Goal: Task Accomplishment & Management: Manage account settings

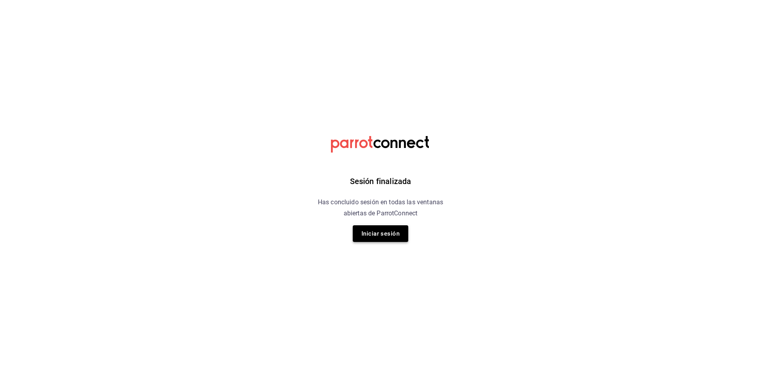
click at [387, 235] on button "Iniciar sesión" at bounding box center [381, 233] width 56 height 17
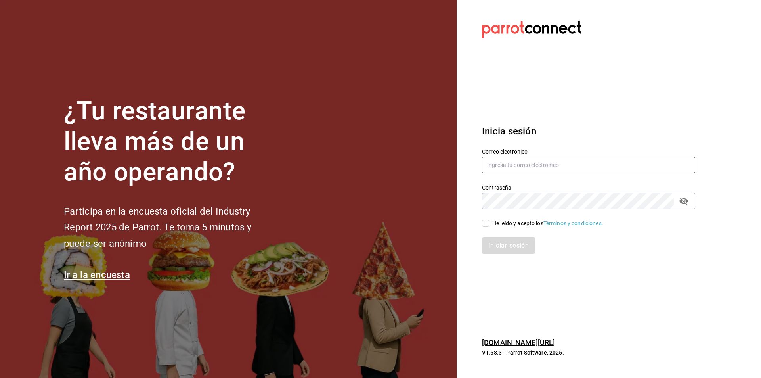
type input "[EMAIL_ADDRESS][DOMAIN_NAME]"
click at [487, 222] on input "He leído y acepto los Términos y condiciones." at bounding box center [485, 223] width 7 height 7
checkbox input "true"
click at [511, 247] on button "Iniciar sesión" at bounding box center [509, 245] width 54 height 17
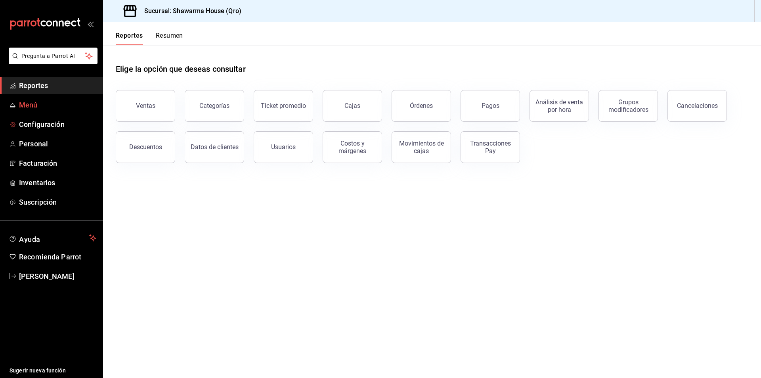
click at [31, 105] on span "Menú" at bounding box center [57, 105] width 77 height 11
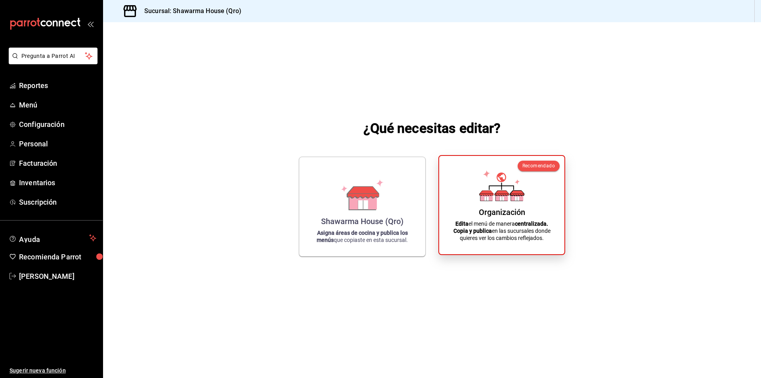
click at [519, 197] on icon at bounding box center [517, 198] width 4 height 4
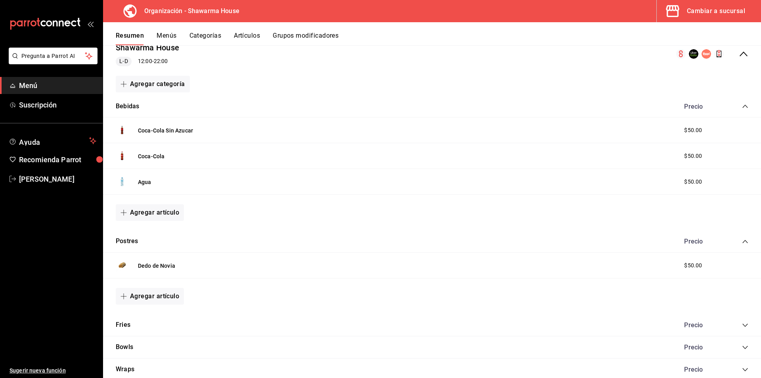
scroll to position [110, 0]
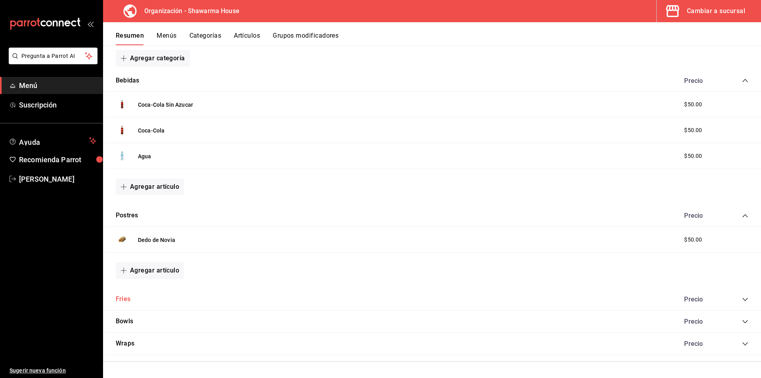
click at [124, 297] on button "Fries" at bounding box center [123, 299] width 15 height 9
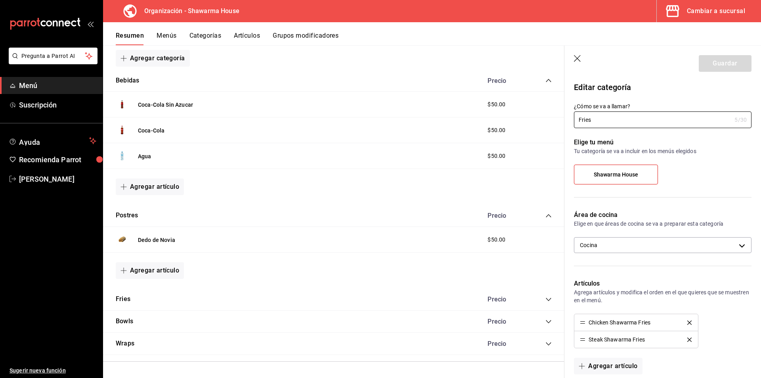
click at [539, 300] on div "Precio" at bounding box center [516, 299] width 72 height 8
click at [546, 300] on icon "collapse-category-row" at bounding box center [549, 299] width 6 height 6
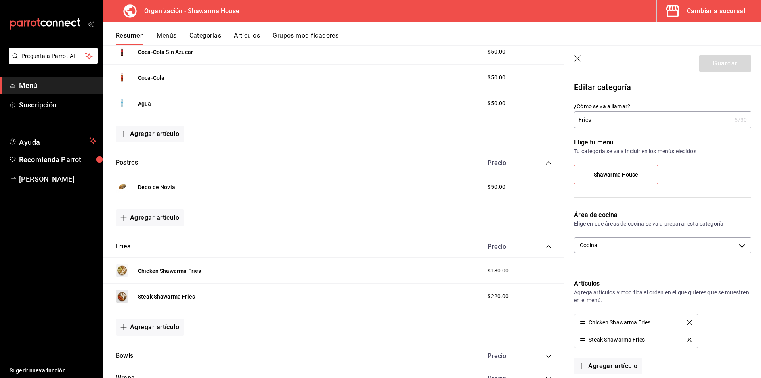
scroll to position [197, 0]
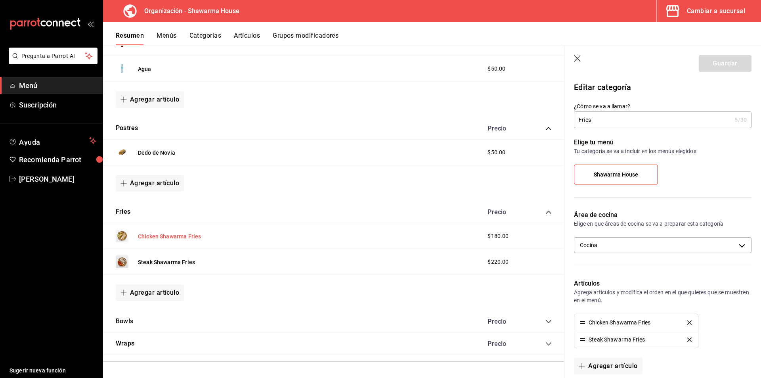
click at [181, 236] on button "Chicken Shawarma Fries" at bounding box center [169, 236] width 63 height 8
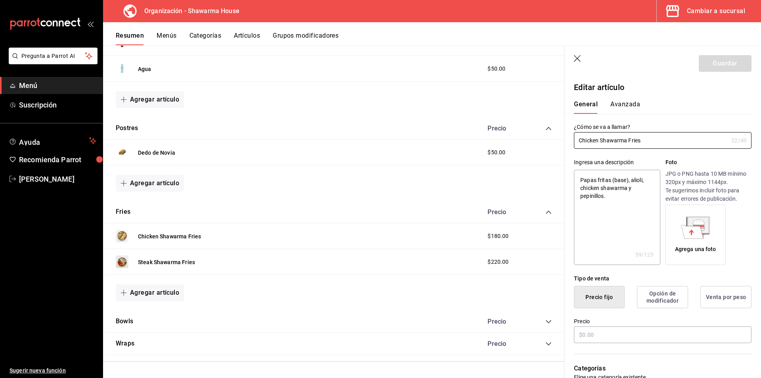
type textarea "x"
drag, startPoint x: 613, startPoint y: 335, endPoint x: 574, endPoint y: 333, distance: 39.7
click at [574, 333] on div "Precio $180.00" at bounding box center [658, 326] width 187 height 36
type input "$1.00"
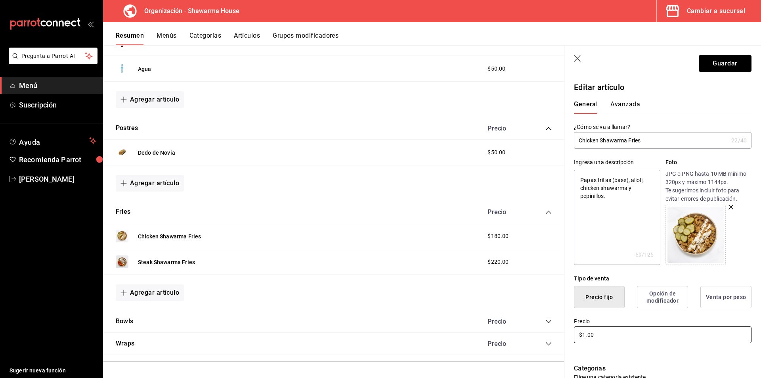
type textarea "x"
type input "$16.00"
type textarea "x"
type input "$169.00"
type textarea "x"
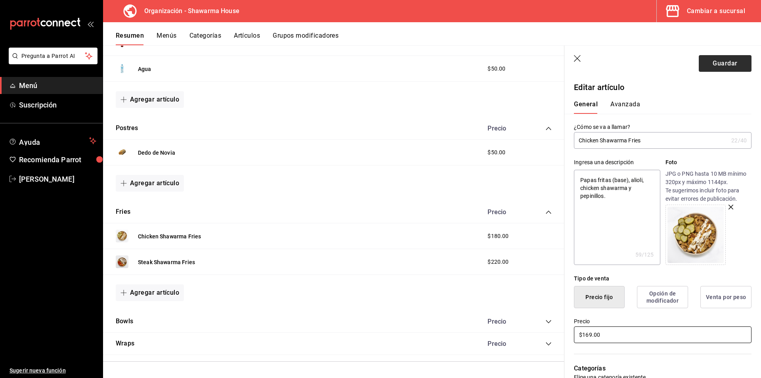
type input "$169.00"
click at [716, 62] on button "Guardar" at bounding box center [725, 63] width 53 height 17
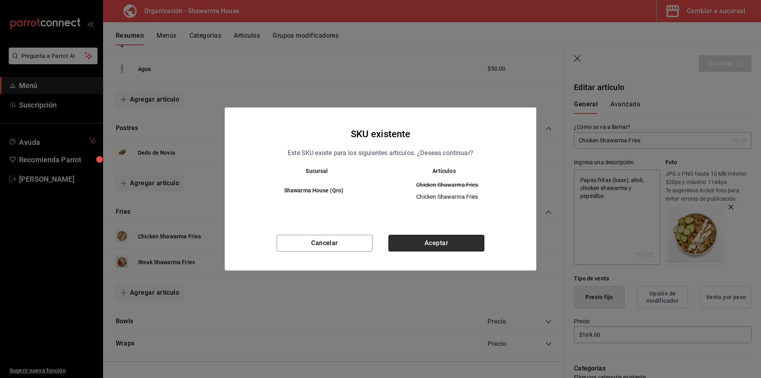
click at [433, 243] on button "Aceptar" at bounding box center [437, 243] width 96 height 17
type textarea "x"
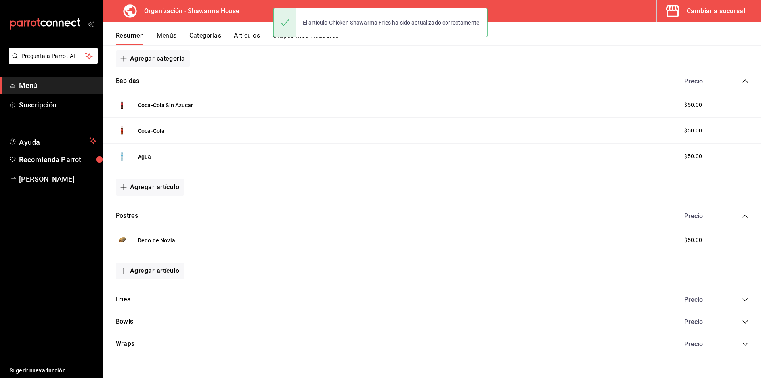
scroll to position [110, 0]
click at [742, 300] on icon "collapse-category-row" at bounding box center [745, 299] width 6 height 6
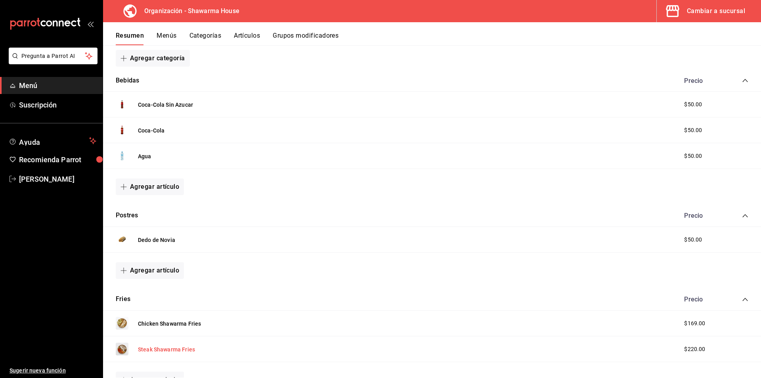
click at [160, 349] on button "Steak Shawarma Fries" at bounding box center [166, 349] width 57 height 8
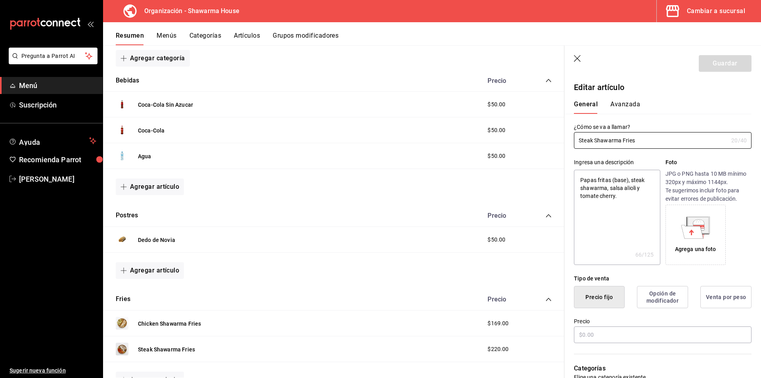
type textarea "x"
drag, startPoint x: 605, startPoint y: 337, endPoint x: 546, endPoint y: 337, distance: 58.7
click at [546, 337] on main "Resumen organización Agrega y edita los menús, las categorías, artículos y grup…" at bounding box center [432, 211] width 658 height 333
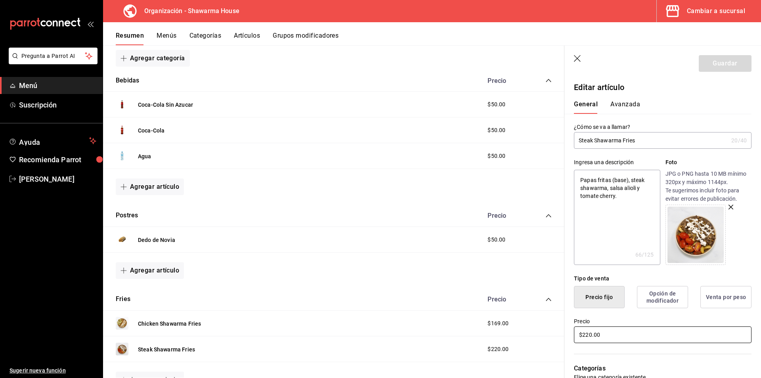
type input "$1.00"
type textarea "x"
type input "$19.00"
type textarea "x"
type input "$199.00"
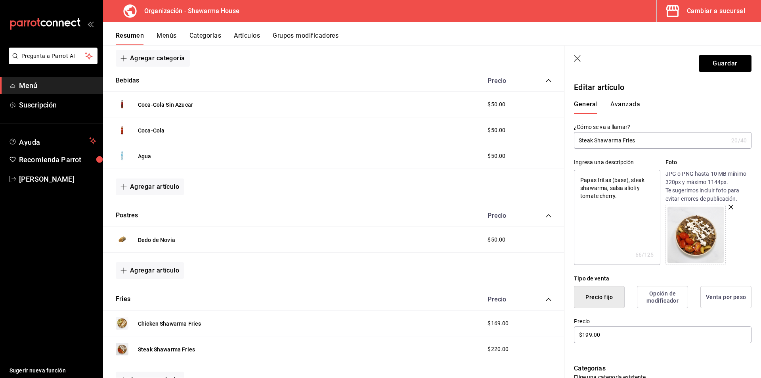
click at [628, 317] on div "Precio $199.00" at bounding box center [658, 326] width 187 height 36
click at [717, 61] on button "Guardar" at bounding box center [725, 63] width 53 height 17
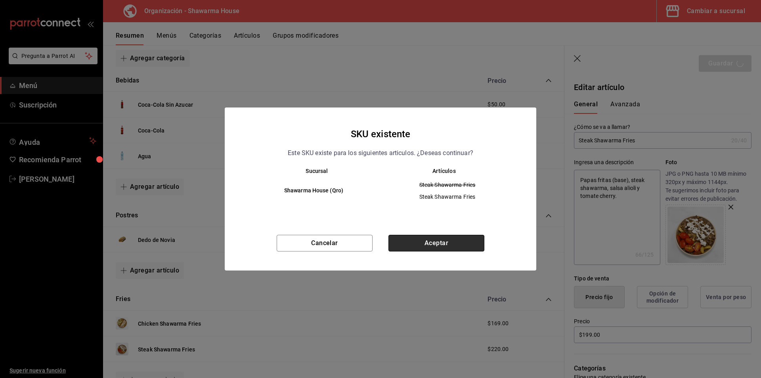
click at [437, 241] on button "Aceptar" at bounding box center [437, 243] width 96 height 17
type textarea "x"
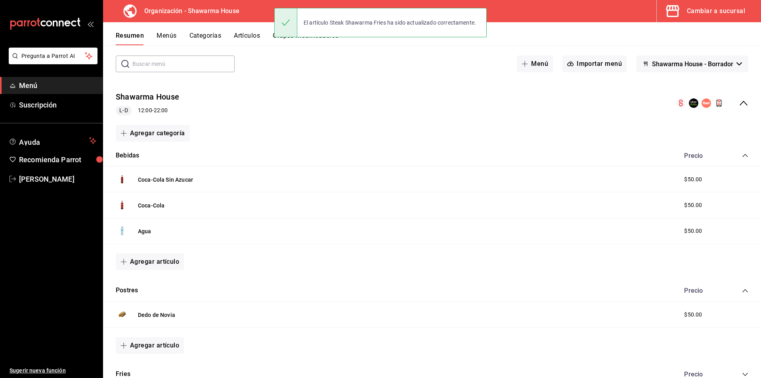
scroll to position [110, 0]
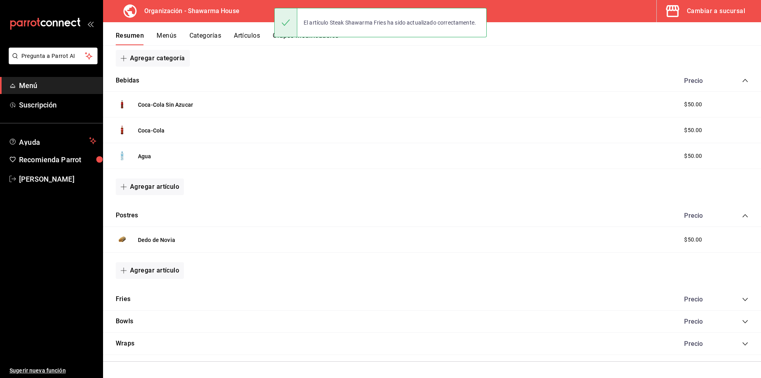
click at [225, 324] on div "Bowls Precio" at bounding box center [432, 321] width 658 height 22
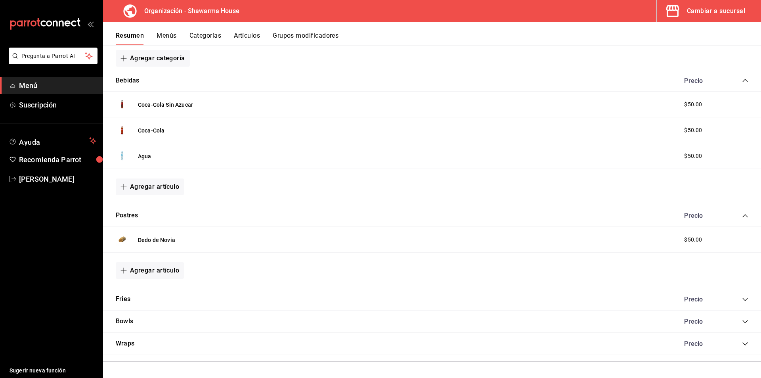
click at [742, 324] on icon "collapse-category-row" at bounding box center [745, 321] width 6 height 6
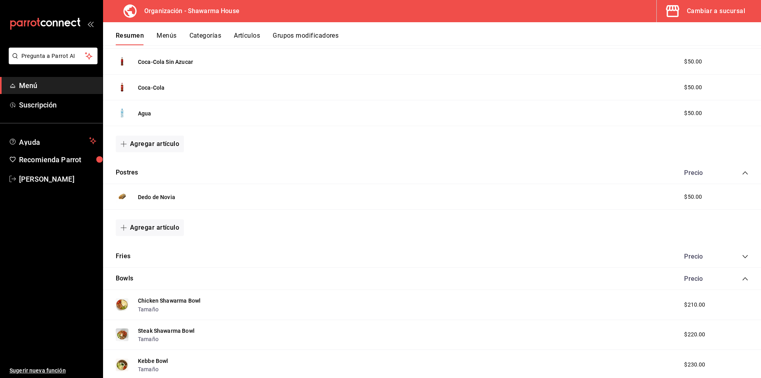
scroll to position [190, 0]
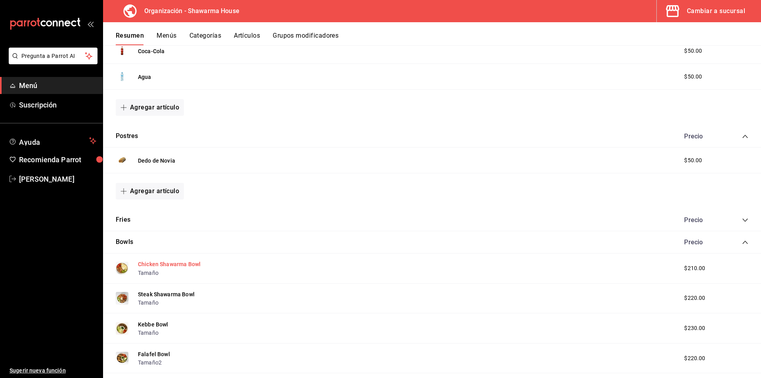
click at [190, 264] on button "Chicken Shawarma Bowl" at bounding box center [169, 264] width 63 height 8
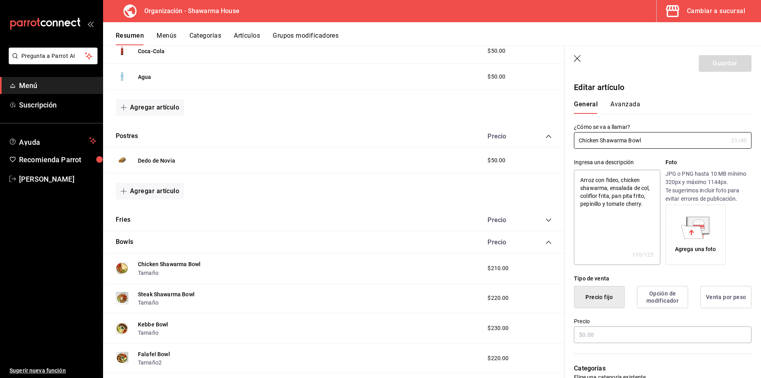
type textarea "x"
drag, startPoint x: 608, startPoint y: 335, endPoint x: 573, endPoint y: 335, distance: 34.5
click at [573, 335] on div "Precio $210.00" at bounding box center [658, 326] width 187 height 36
type input "$1.00"
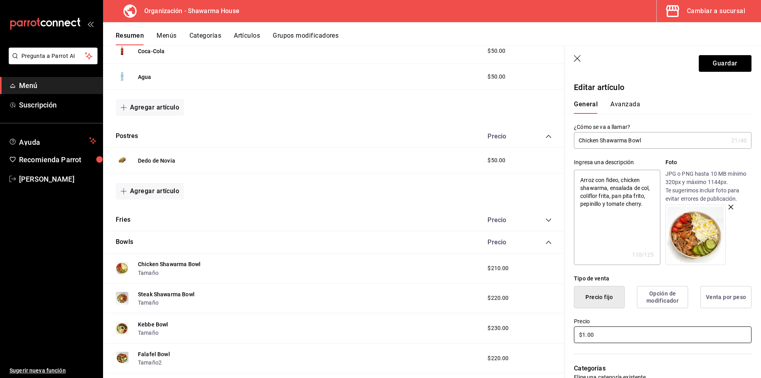
type textarea "x"
type input "$16.00"
type textarea "x"
type input "$169.00"
click at [642, 318] on label "Precio" at bounding box center [663, 321] width 178 height 6
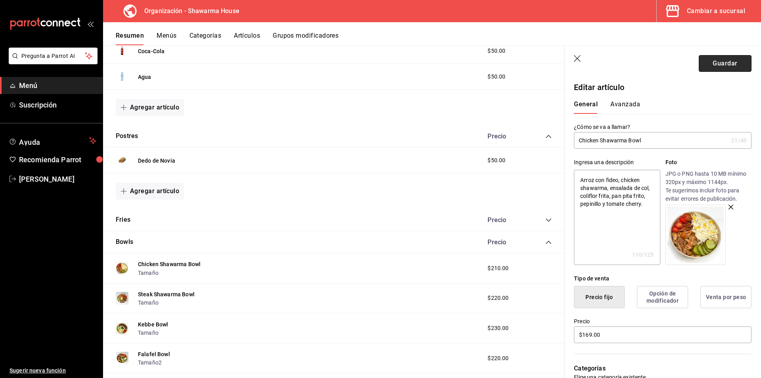
click at [713, 63] on button "Guardar" at bounding box center [725, 63] width 53 height 17
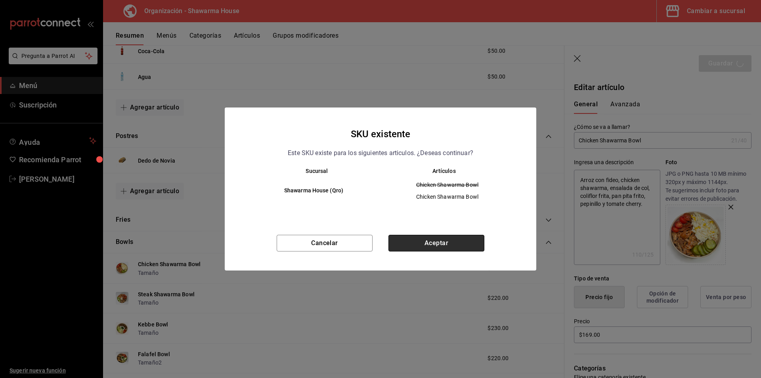
click at [454, 243] on button "Aceptar" at bounding box center [437, 243] width 96 height 17
type textarea "x"
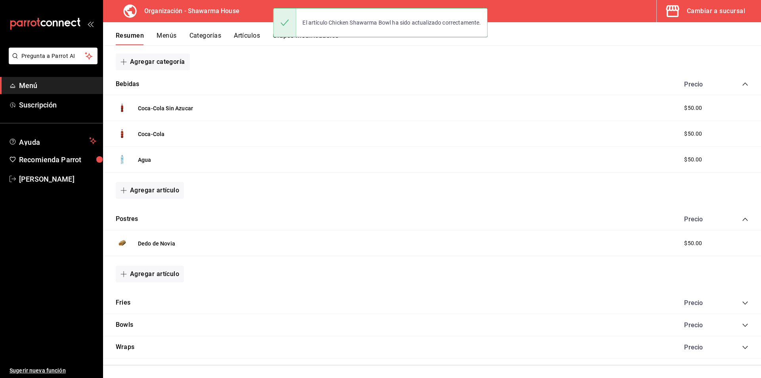
scroll to position [110, 0]
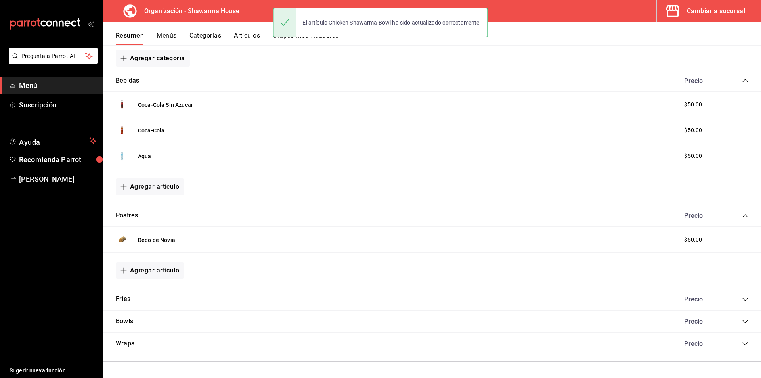
click at [742, 321] on icon "collapse-category-row" at bounding box center [745, 321] width 6 height 6
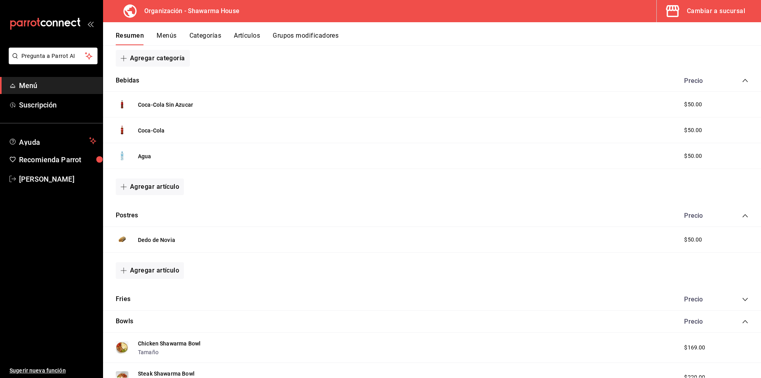
scroll to position [229, 0]
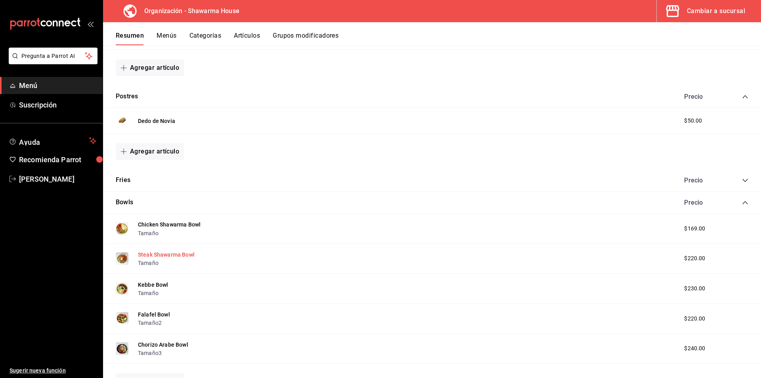
click at [183, 254] on button "Steak Shawarma Bowl" at bounding box center [166, 255] width 57 height 8
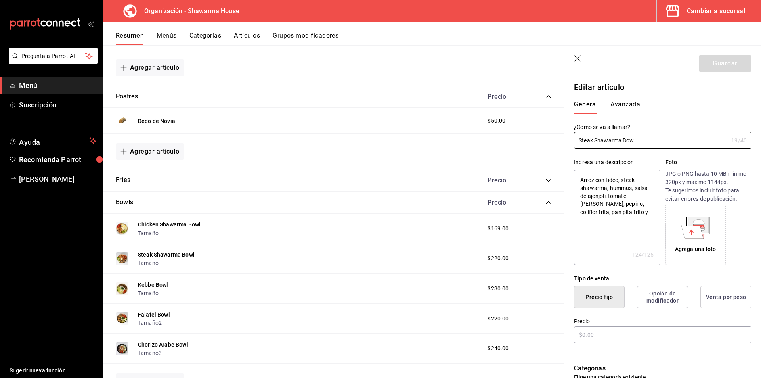
type textarea "x"
type input "$220.00"
drag, startPoint x: 609, startPoint y: 335, endPoint x: 529, endPoint y: 328, distance: 80.4
click at [538, 330] on main "Resumen organización Agrega y edita los menús, las categorías, artículos y grup…" at bounding box center [432, 211] width 658 height 333
type textarea "x"
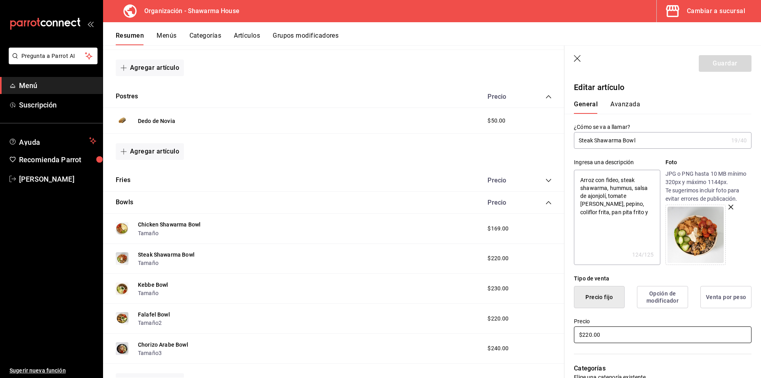
type input "$1.00"
type textarea "x"
type input "$19.00"
type textarea "x"
type input "$199.00"
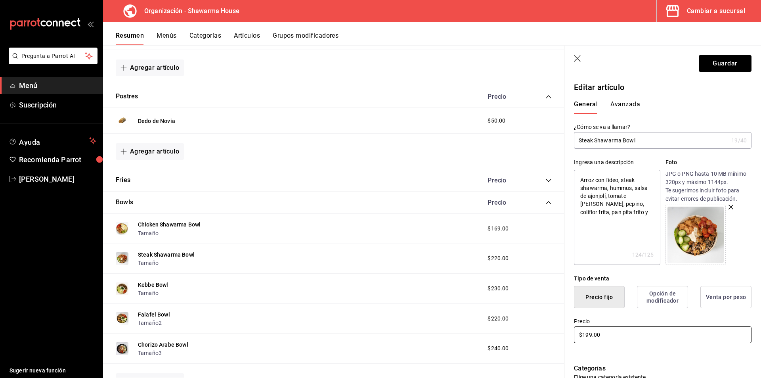
type textarea "x"
type input "$199.00"
click at [603, 316] on div "Precio $199.00" at bounding box center [658, 326] width 187 height 36
drag, startPoint x: 734, startPoint y: 70, endPoint x: 662, endPoint y: 88, distance: 73.9
click at [734, 70] on button "Guardar" at bounding box center [725, 63] width 53 height 17
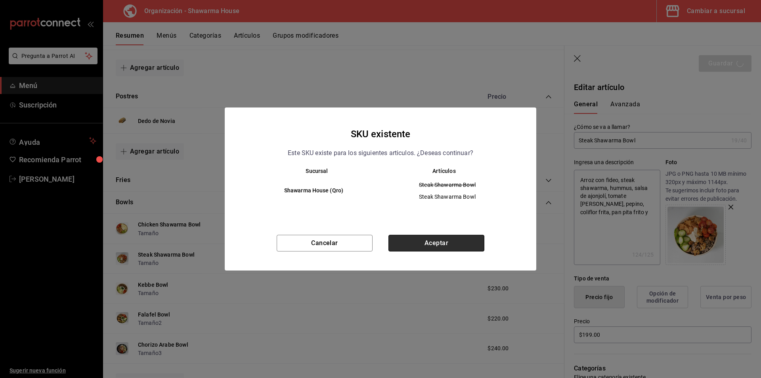
click at [431, 244] on button "Aceptar" at bounding box center [437, 243] width 96 height 17
type textarea "x"
type input "AR-1755799977387"
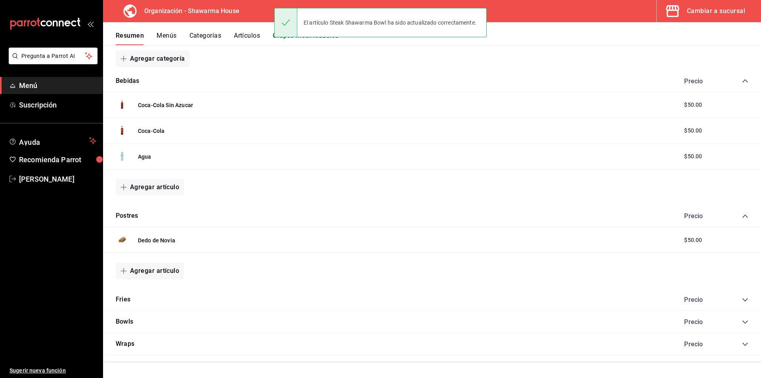
scroll to position [110, 0]
click at [742, 321] on icon "collapse-category-row" at bounding box center [745, 321] width 6 height 6
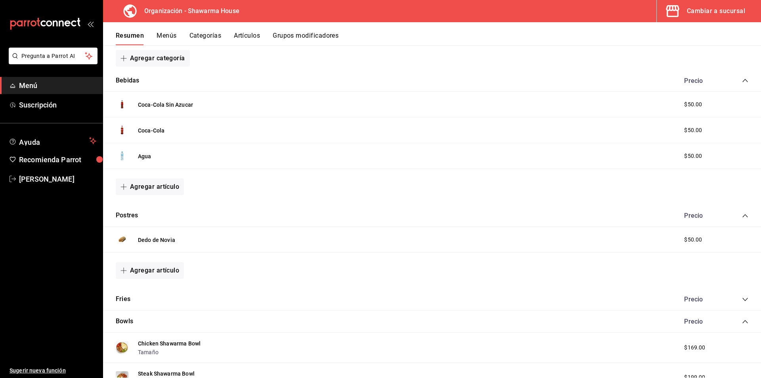
scroll to position [269, 0]
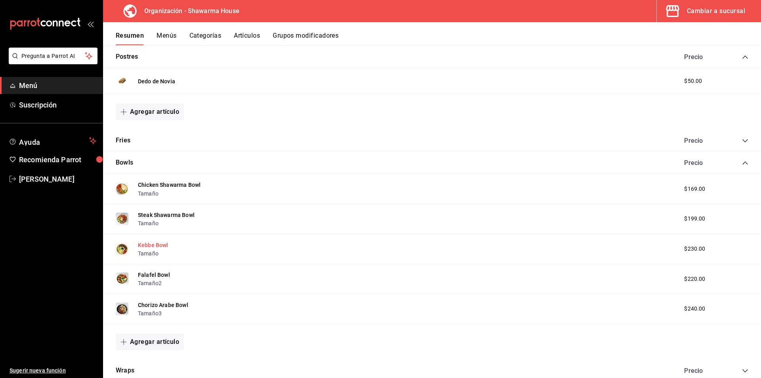
click at [157, 243] on button "Kebbe Bowl" at bounding box center [153, 245] width 31 height 8
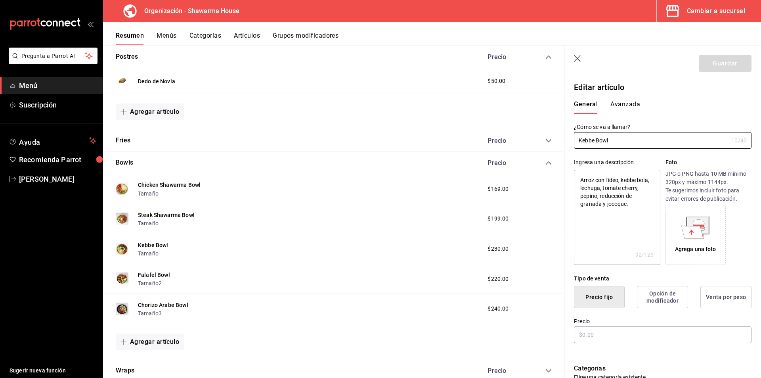
type textarea "x"
type input "$230.00"
drag, startPoint x: 606, startPoint y: 334, endPoint x: 522, endPoint y: 329, distance: 84.2
click at [524, 330] on main "Resumen organización Agrega y edita los menús, las categorías, artículos y grup…" at bounding box center [432, 211] width 658 height 333
type textarea "x"
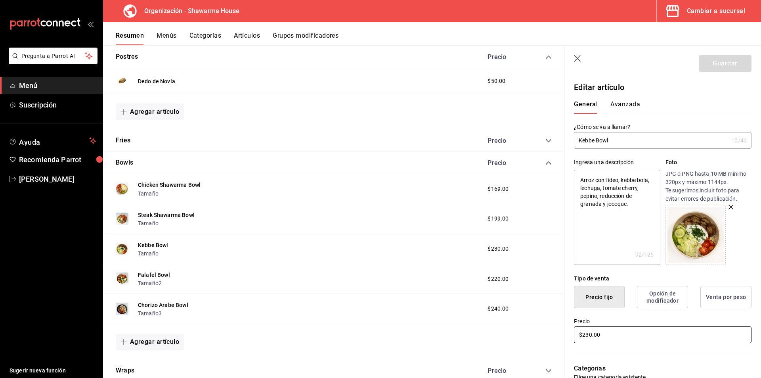
type input "$1.00"
type textarea "x"
type input "$199.00"
type textarea "x"
type input "$199.00"
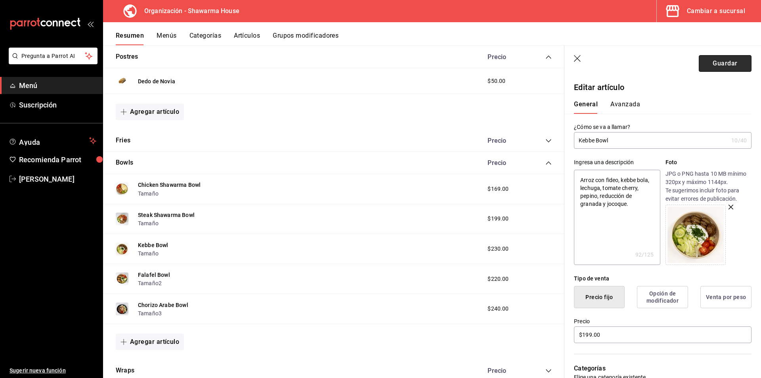
click at [728, 62] on button "Guardar" at bounding box center [725, 63] width 53 height 17
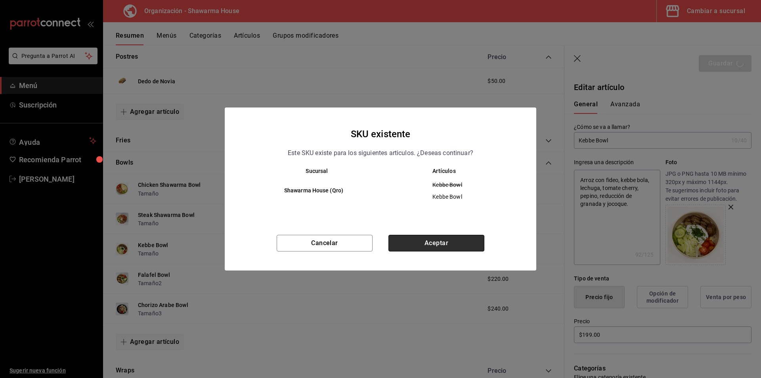
click at [426, 245] on button "Aceptar" at bounding box center [437, 243] width 96 height 17
type textarea "x"
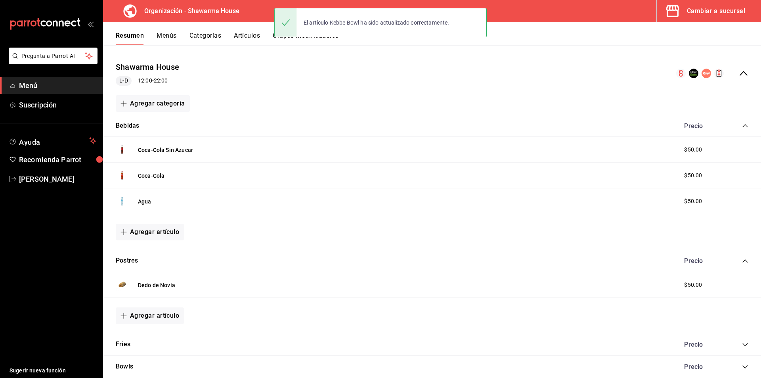
scroll to position [110, 0]
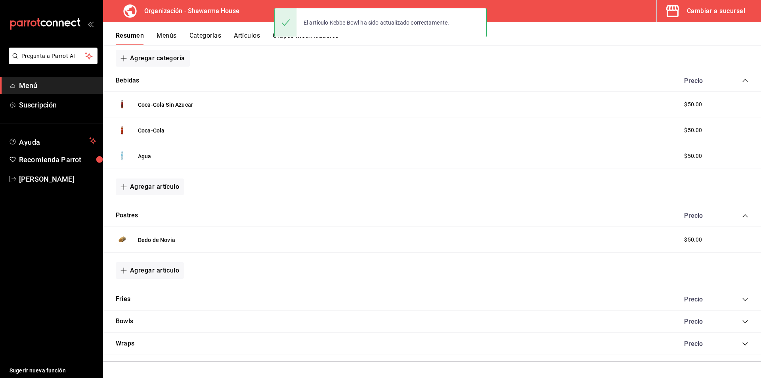
click at [742, 321] on icon "collapse-category-row" at bounding box center [745, 321] width 6 height 6
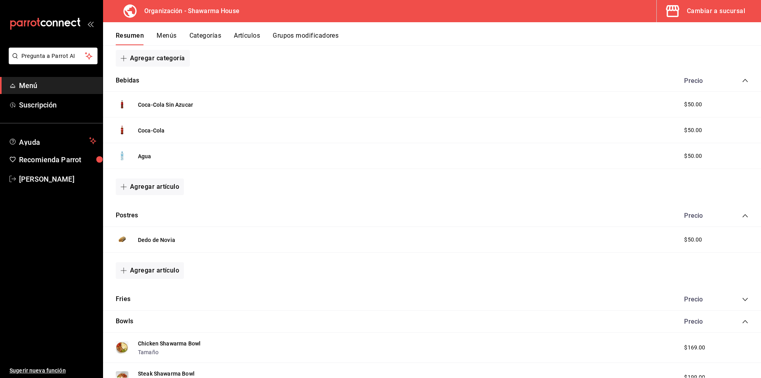
scroll to position [229, 0]
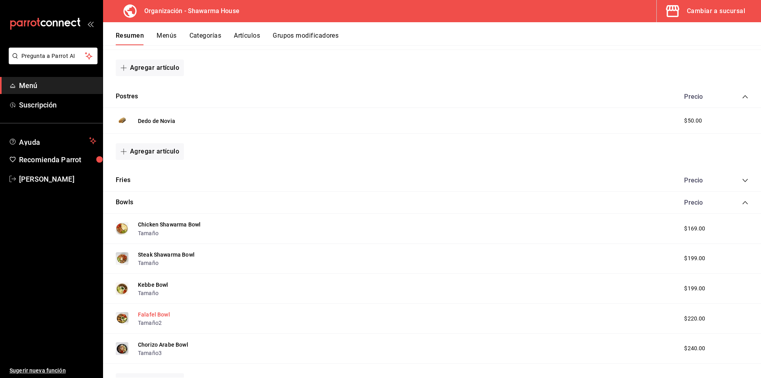
click at [155, 314] on button "Falafel Bowl" at bounding box center [154, 314] width 32 height 8
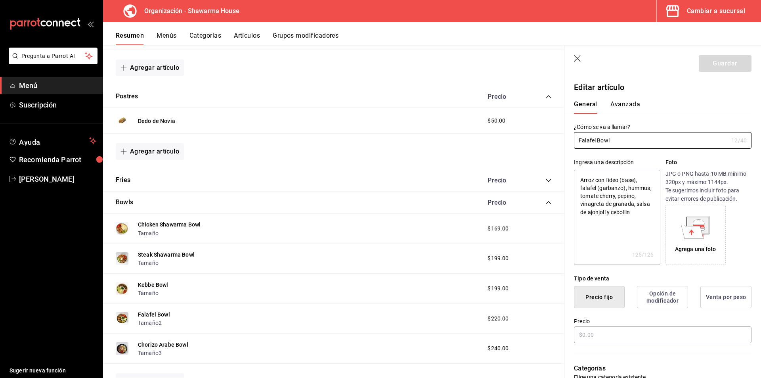
type textarea "x"
type input "$220.00"
drag, startPoint x: 613, startPoint y: 337, endPoint x: 541, endPoint y: 333, distance: 72.2
click at [541, 333] on main "Resumen organización Agrega y edita los menús, las categorías, artículos y grup…" at bounding box center [432, 211] width 658 height 333
type textarea "x"
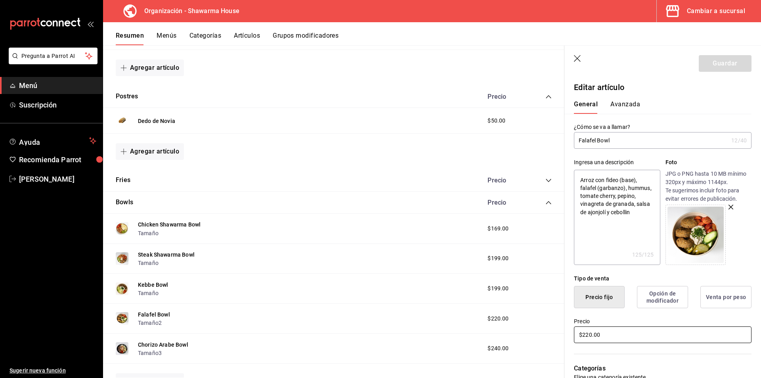
type input "$1.00"
type textarea "x"
type input "$16.00"
type textarea "x"
type input "$169.00"
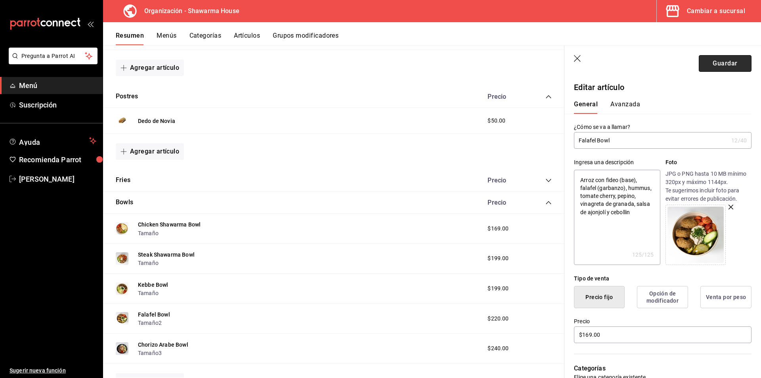
click at [716, 62] on button "Guardar" at bounding box center [725, 63] width 53 height 17
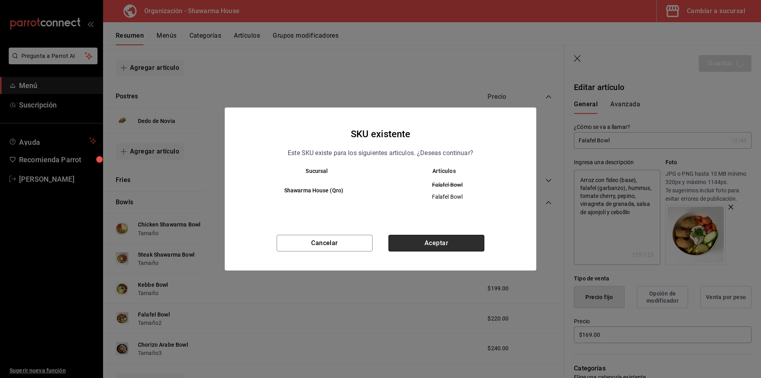
click at [428, 243] on button "Aceptar" at bounding box center [437, 243] width 96 height 17
type textarea "x"
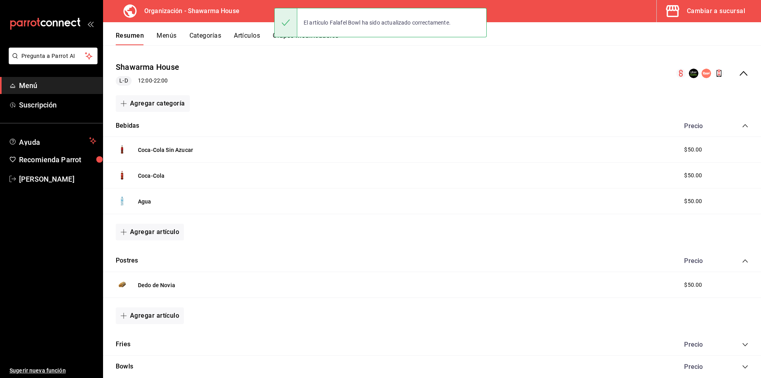
scroll to position [110, 0]
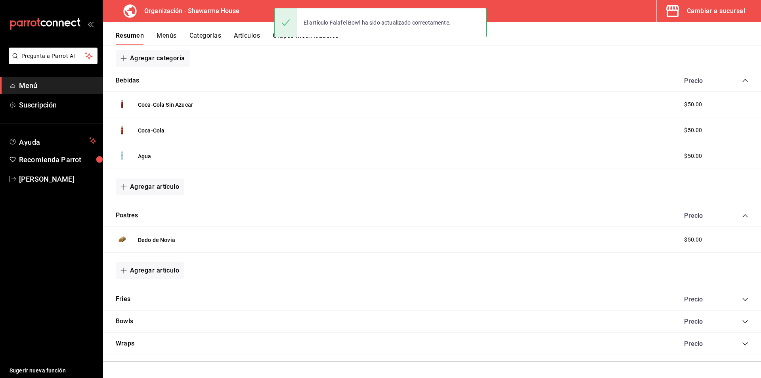
click at [742, 321] on icon "collapse-category-row" at bounding box center [745, 321] width 6 height 6
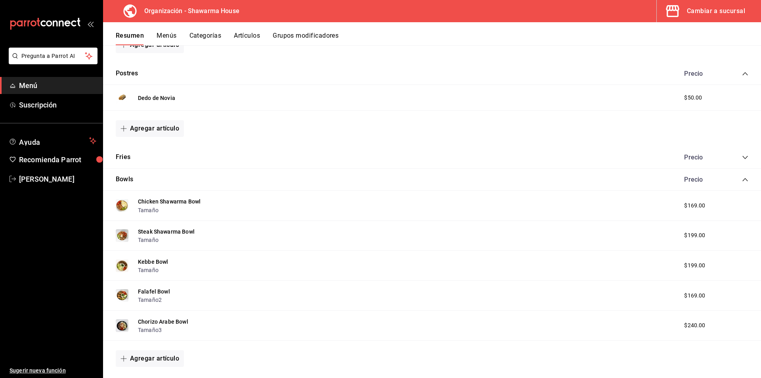
scroll to position [296, 0]
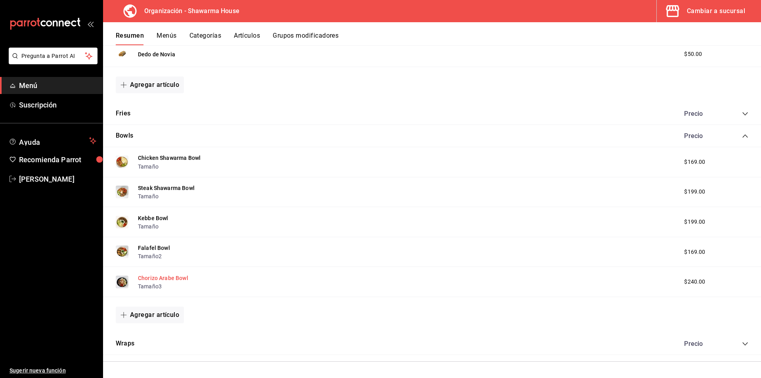
click at [157, 278] on button "Chorizo Arabe Bowl" at bounding box center [163, 278] width 50 height 8
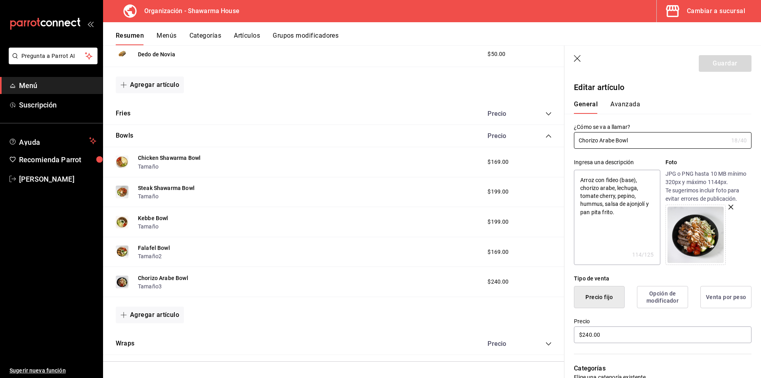
type textarea "x"
drag, startPoint x: 612, startPoint y: 335, endPoint x: 526, endPoint y: 330, distance: 86.2
click at [528, 330] on main "Resumen organización Agrega y edita los menús, las categorías, artículos y grup…" at bounding box center [432, 211] width 658 height 333
type input "$2.00"
type textarea "x"
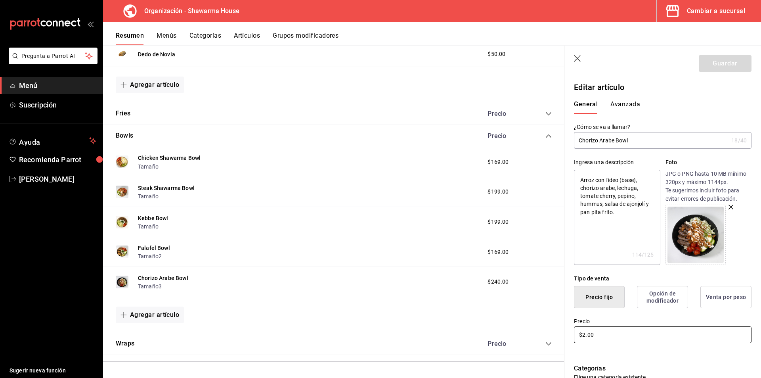
type input "$21.00"
type textarea "x"
type input "$219.00"
click at [726, 65] on button "Guardar" at bounding box center [725, 63] width 53 height 17
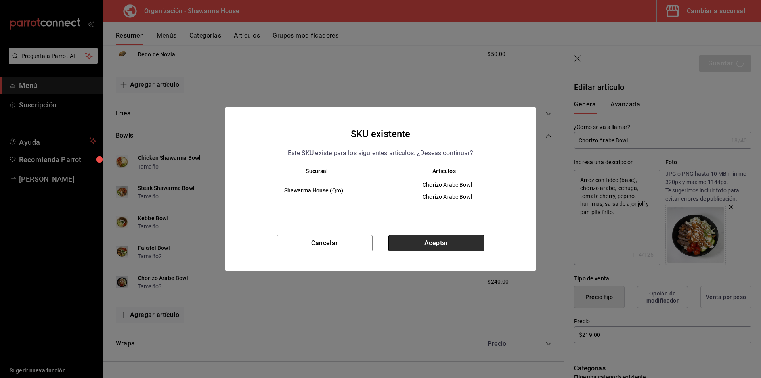
click at [415, 244] on button "Aceptar" at bounding box center [437, 243] width 96 height 17
type textarea "x"
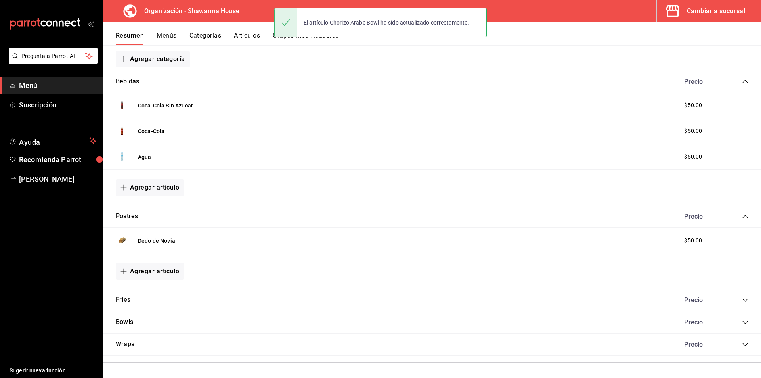
scroll to position [110, 0]
click at [743, 344] on icon "collapse-category-row" at bounding box center [745, 343] width 5 height 3
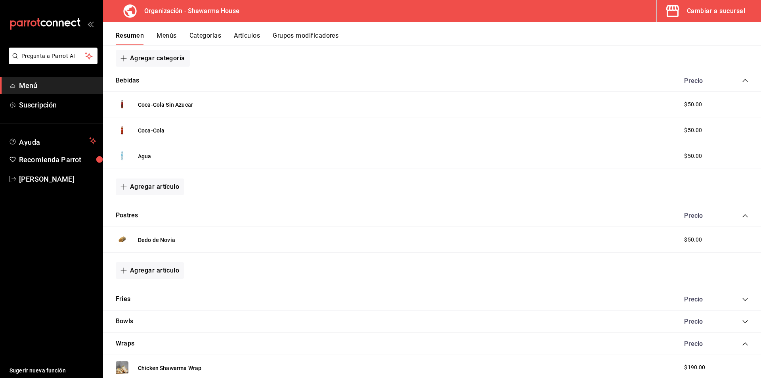
scroll to position [275, 0]
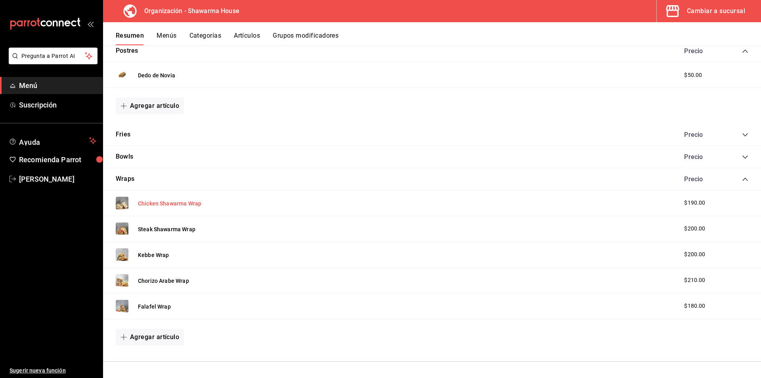
click at [174, 203] on button "Chicken Shawarma Wrap" at bounding box center [169, 203] width 63 height 8
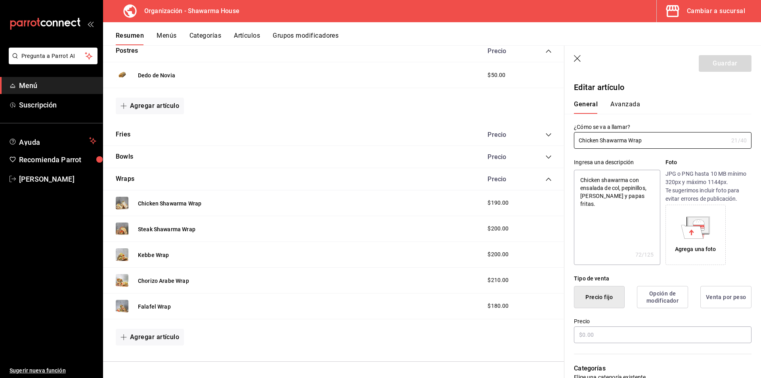
type textarea "x"
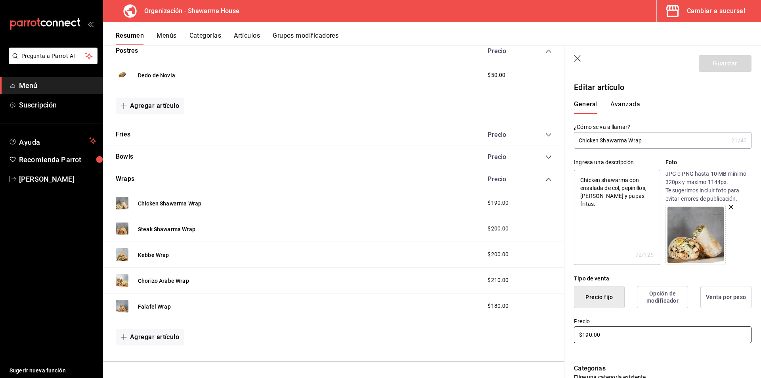
drag, startPoint x: 617, startPoint y: 331, endPoint x: 536, endPoint y: 327, distance: 80.2
click at [537, 327] on main "Resumen organización Agrega y edita los menús, las categorías, artículos y grup…" at bounding box center [432, 211] width 658 height 333
type input "$1.00"
type textarea "x"
type input "$11.00"
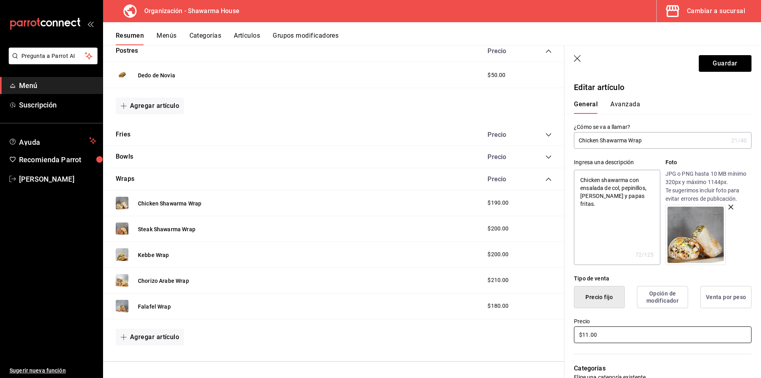
type textarea "x"
type input "$119.00"
click at [715, 65] on button "Guardar" at bounding box center [725, 63] width 53 height 17
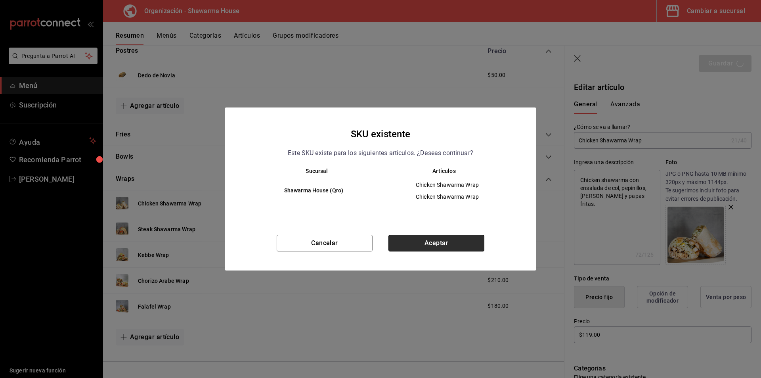
click at [442, 245] on button "Aceptar" at bounding box center [437, 243] width 96 height 17
type textarea "x"
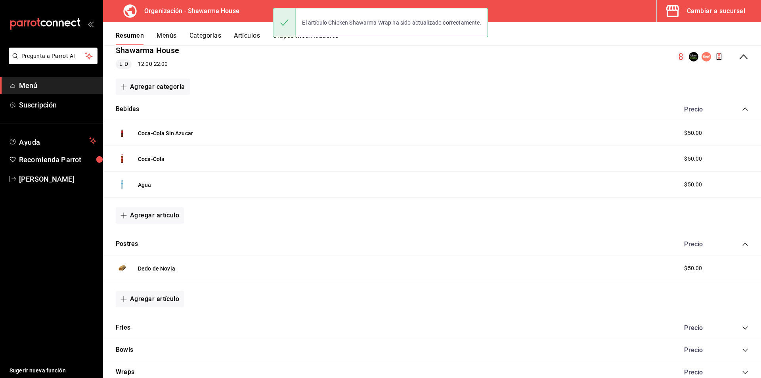
scroll to position [110, 0]
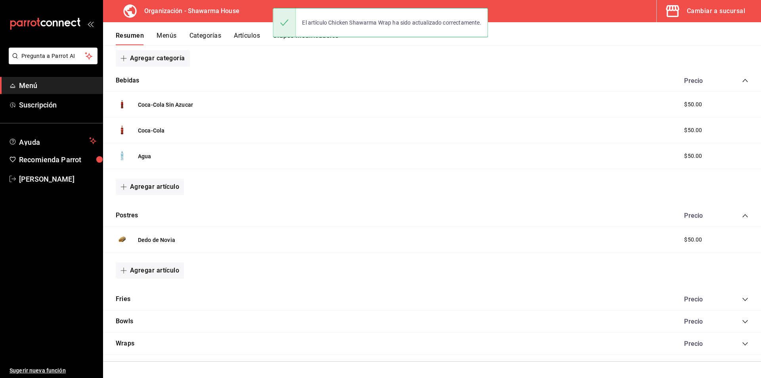
click at [742, 342] on icon "collapse-category-row" at bounding box center [745, 344] width 6 height 6
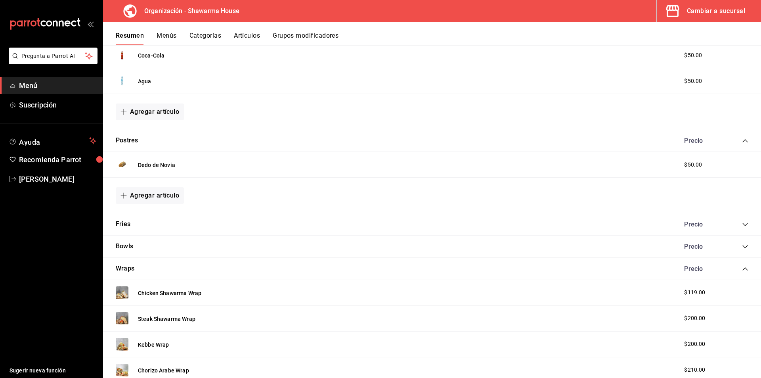
scroll to position [269, 0]
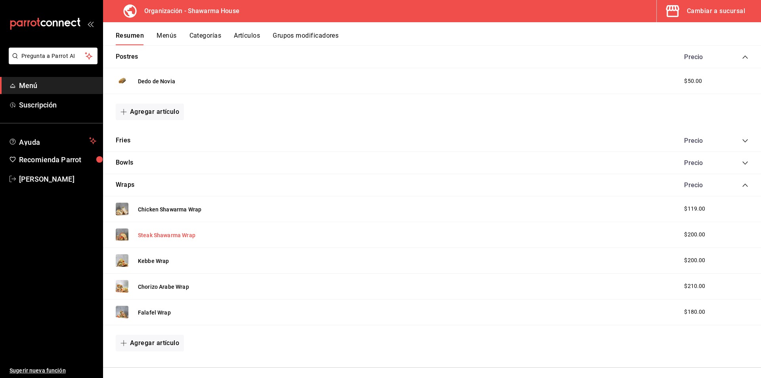
click at [164, 238] on button "Steak Shawarma Wrap" at bounding box center [166, 235] width 57 height 8
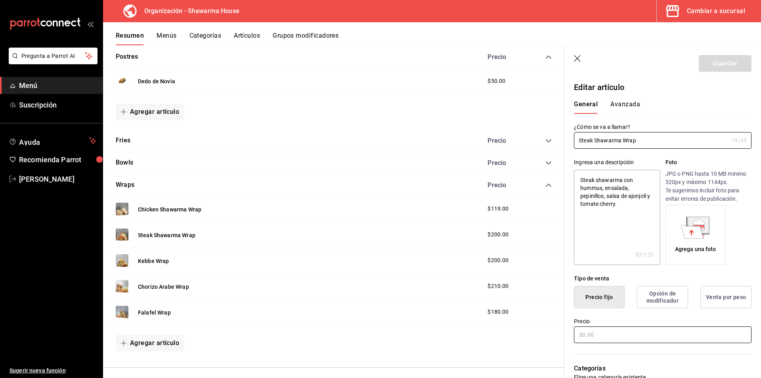
type textarea "x"
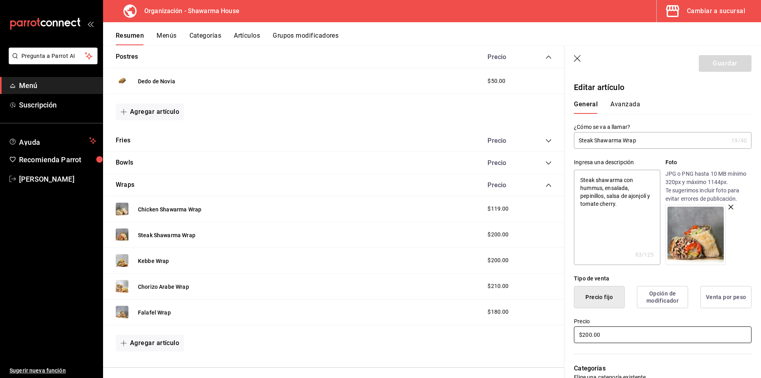
drag, startPoint x: 619, startPoint y: 335, endPoint x: 525, endPoint y: 334, distance: 94.4
click at [525, 334] on main "Resumen organización Agrega y edita los menús, las categorías, artículos y grup…" at bounding box center [432, 211] width 658 height 333
type input "$1.00"
type textarea "x"
type input "$13.00"
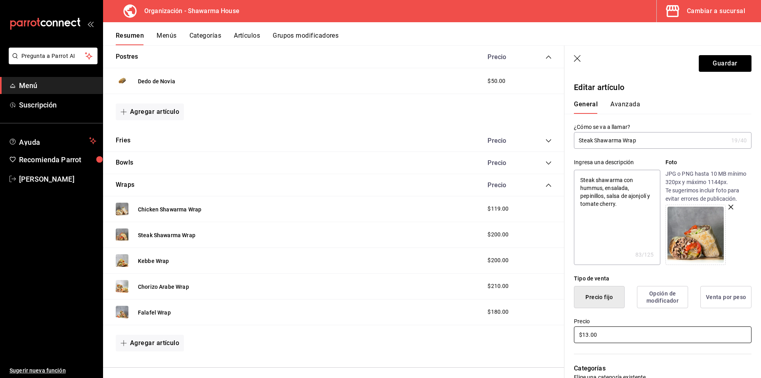
type textarea "x"
type input "$139.00"
click at [700, 61] on button "Guardar" at bounding box center [725, 63] width 53 height 17
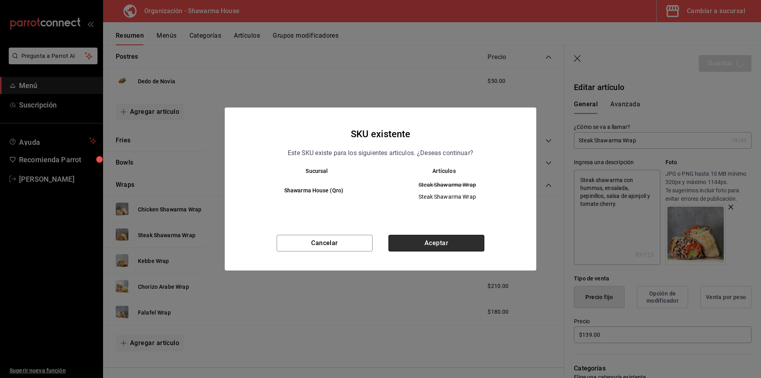
click at [427, 245] on button "Aceptar" at bounding box center [437, 243] width 96 height 17
type textarea "x"
type input "AR-1755800037389"
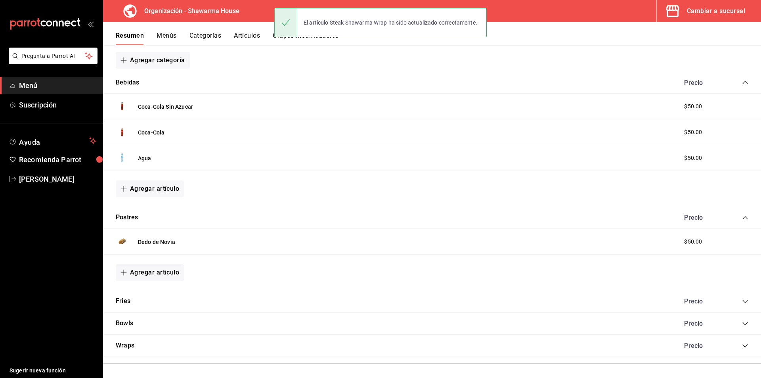
scroll to position [110, 0]
click at [742, 343] on icon "collapse-category-row" at bounding box center [745, 344] width 6 height 6
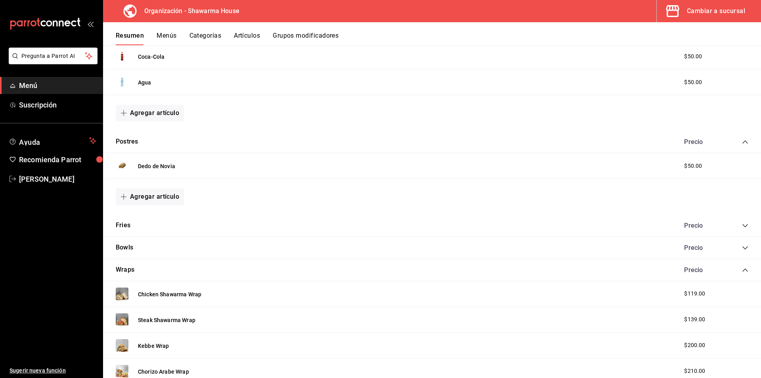
scroll to position [275, 0]
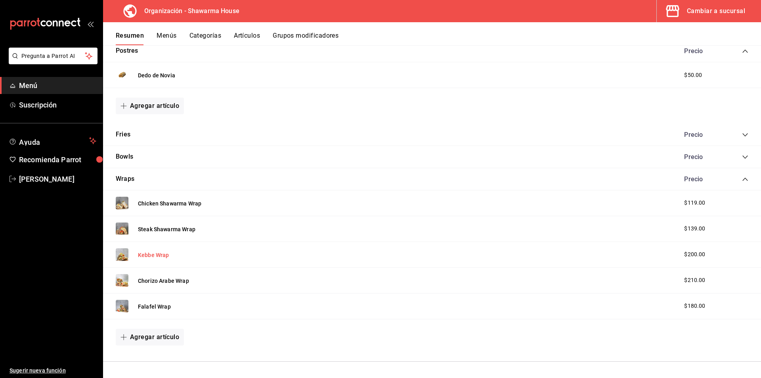
click at [159, 255] on button "Kebbe Wrap" at bounding box center [153, 255] width 31 height 8
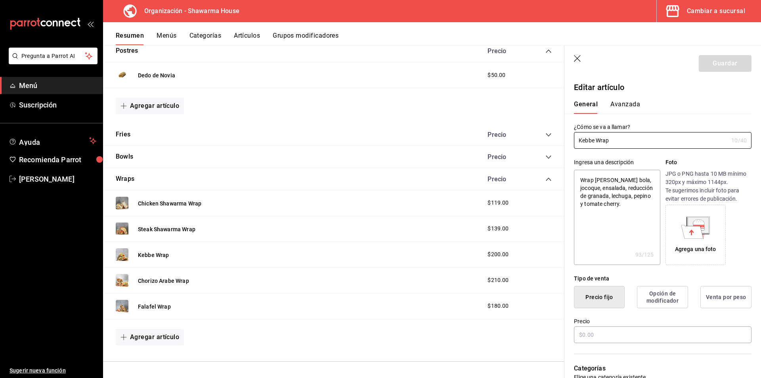
type textarea "x"
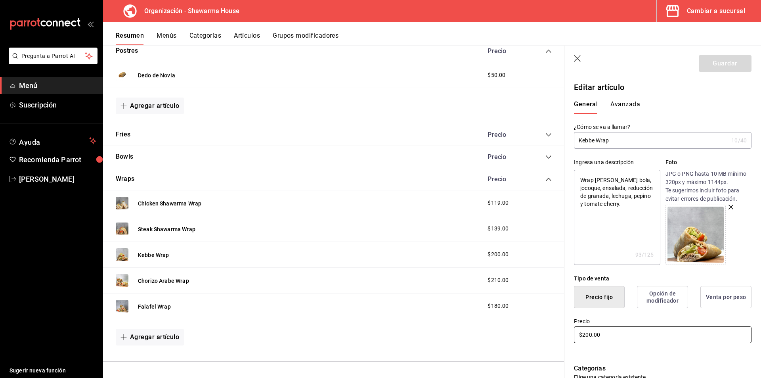
drag, startPoint x: 528, startPoint y: 329, endPoint x: 507, endPoint y: 328, distance: 21.5
click at [508, 328] on main "Resumen organización Agrega y edita los menús, las categorías, artículos y grup…" at bounding box center [432, 211] width 658 height 333
type input "$1.00"
type textarea "x"
type input "$12.00"
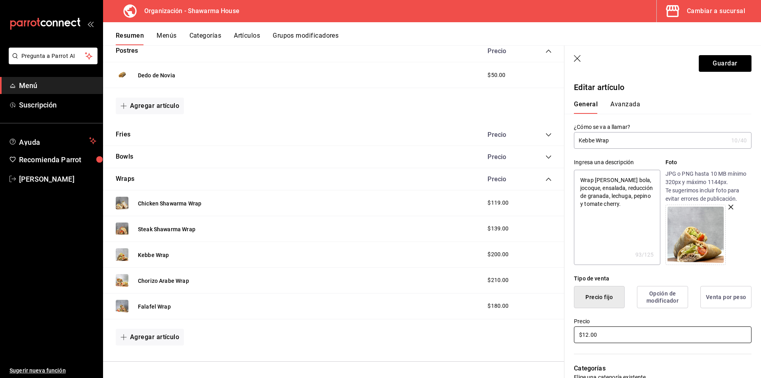
type textarea "x"
type input "$129.00"
click at [679, 118] on div "¿Cómo se va a llamar? Kebbe Wrap 10 /40 ¿Cómo se va a llamar?" at bounding box center [658, 131] width 187 height 35
click at [704, 60] on button "Guardar" at bounding box center [725, 63] width 53 height 17
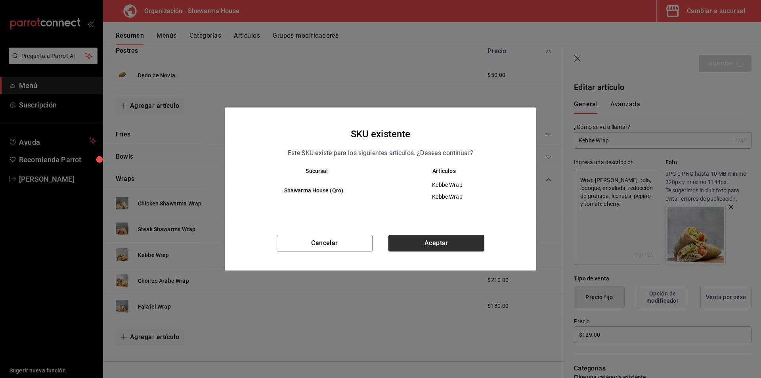
click at [431, 245] on button "Aceptar" at bounding box center [437, 243] width 96 height 17
type textarea "x"
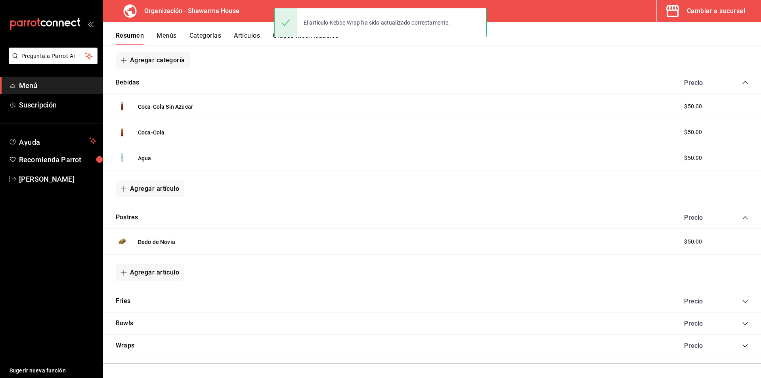
scroll to position [110, 0]
click at [742, 343] on icon "collapse-category-row" at bounding box center [745, 344] width 6 height 6
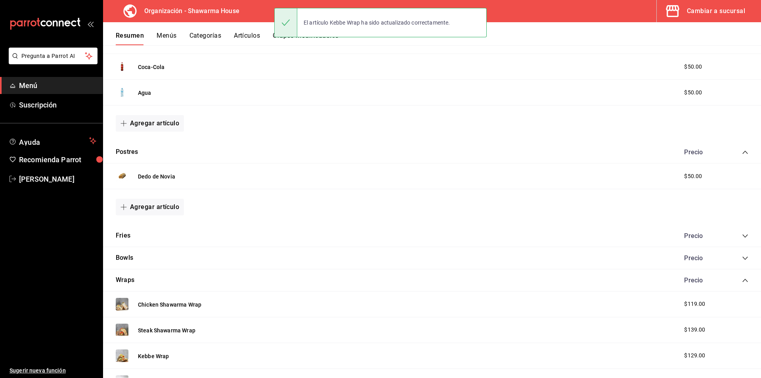
scroll to position [269, 0]
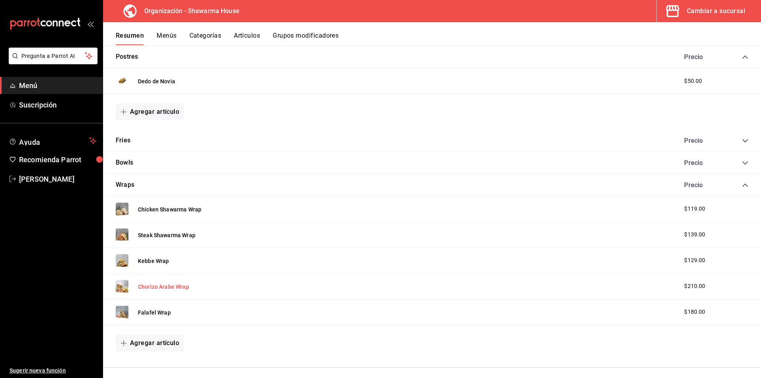
click at [157, 285] on button "Chorizo Arabe Wrap" at bounding box center [163, 287] width 51 height 8
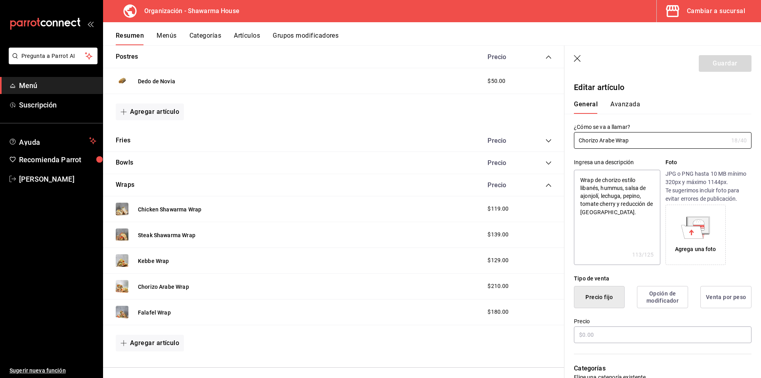
type textarea "x"
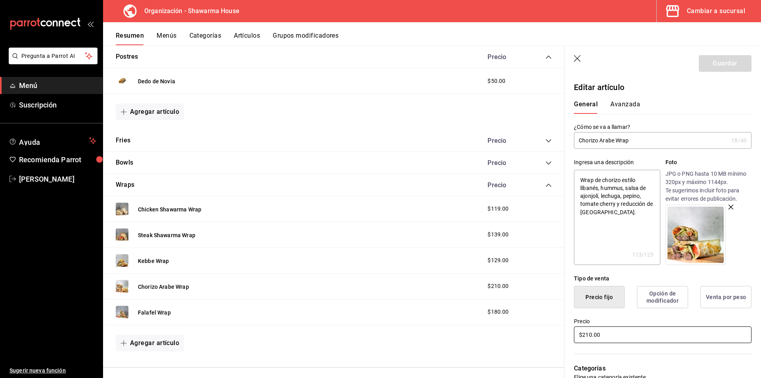
drag, startPoint x: 610, startPoint y: 335, endPoint x: 554, endPoint y: 335, distance: 55.5
click at [554, 335] on main "Resumen organización Agrega y edita los menús, las categorías, artículos y grup…" at bounding box center [432, 211] width 658 height 333
type input "$1.00"
type textarea "x"
type input "$16.00"
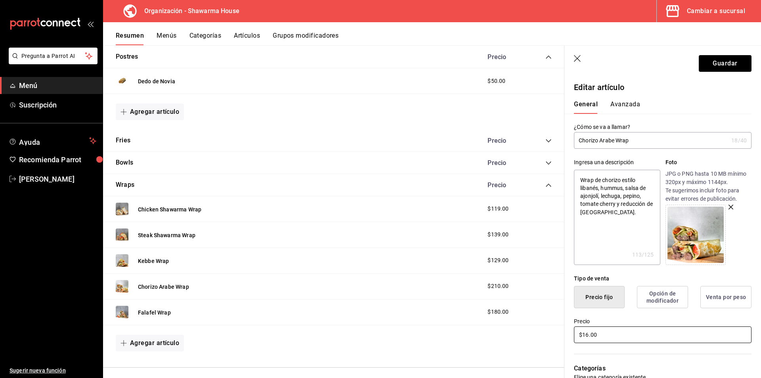
type textarea "x"
type input "$169.00"
click at [634, 320] on label "Precio" at bounding box center [663, 321] width 178 height 6
drag, startPoint x: 707, startPoint y: 61, endPoint x: 695, endPoint y: 66, distance: 13.3
click at [707, 60] on button "Guardar" at bounding box center [725, 63] width 53 height 17
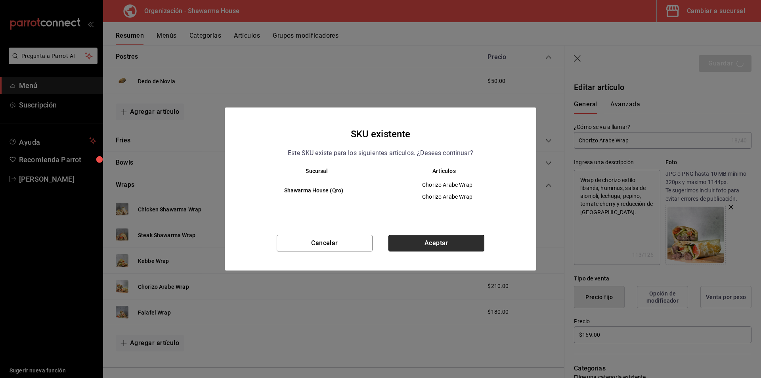
click at [430, 245] on button "Aceptar" at bounding box center [437, 243] width 96 height 17
type textarea "x"
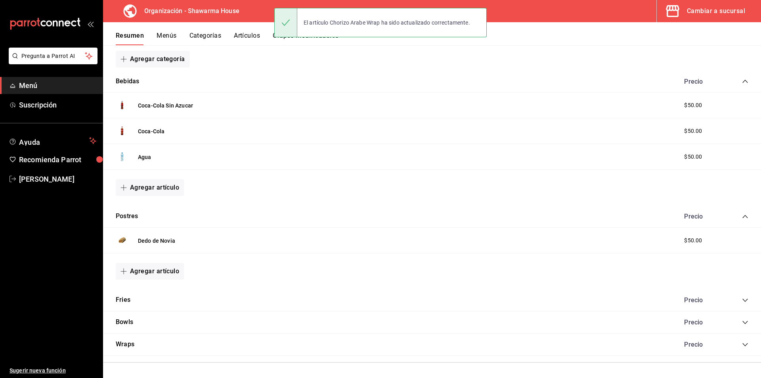
scroll to position [110, 0]
click at [743, 343] on icon "collapse-category-row" at bounding box center [745, 343] width 5 height 3
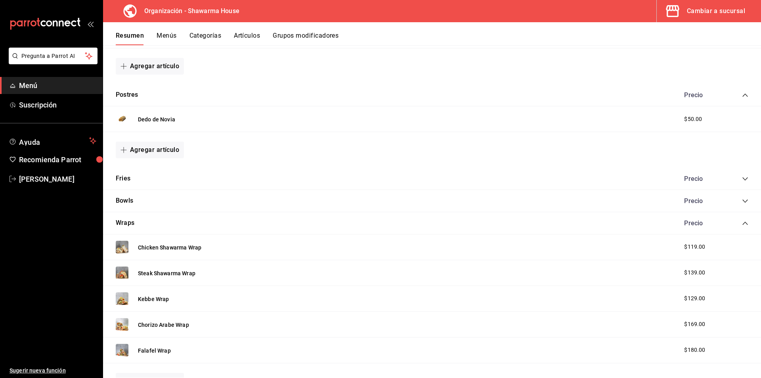
scroll to position [275, 0]
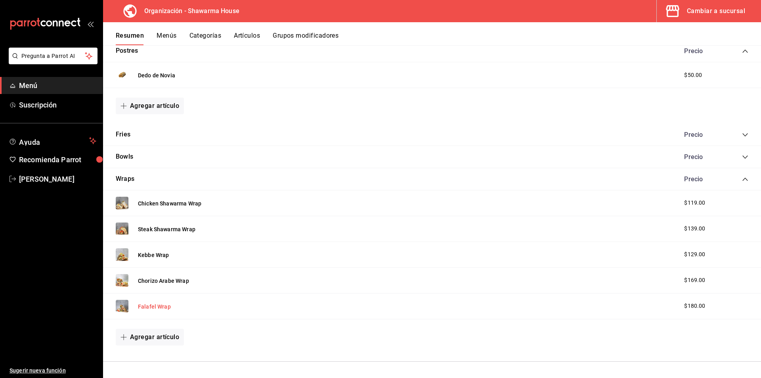
click at [157, 303] on button "Falafel Wrap" at bounding box center [154, 307] width 33 height 8
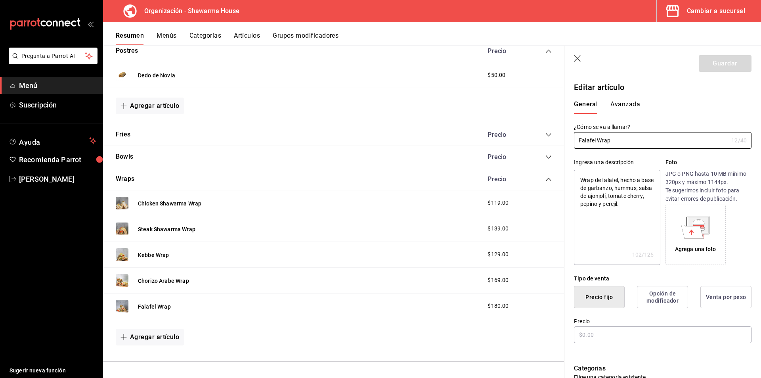
type textarea "x"
type input "$180.00"
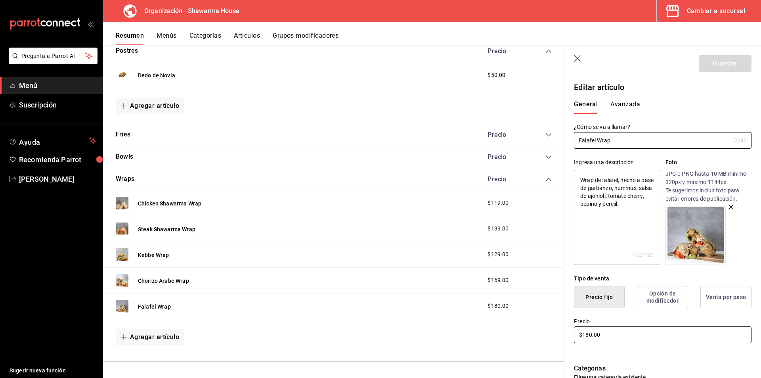
drag, startPoint x: 586, startPoint y: 335, endPoint x: 556, endPoint y: 335, distance: 30.5
click at [557, 335] on main "Resumen organización Agrega y edita los menús, las categorías, artículos y grup…" at bounding box center [432, 211] width 658 height 333
type textarea "x"
type input "$1.00"
type textarea "x"
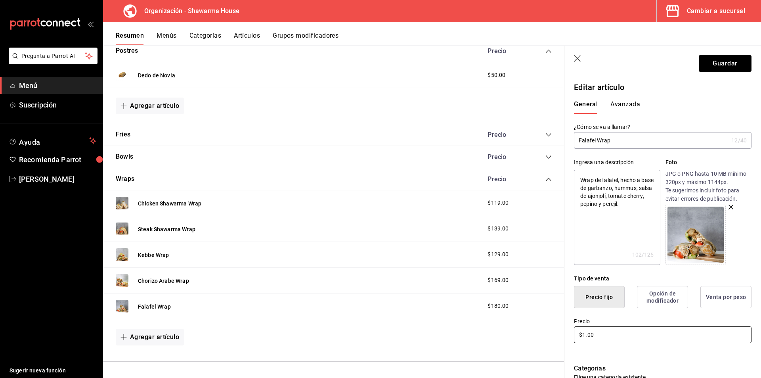
type input "$10.00"
type textarea "x"
type input "$109.00"
click at [718, 59] on button "Guardar" at bounding box center [725, 63] width 53 height 17
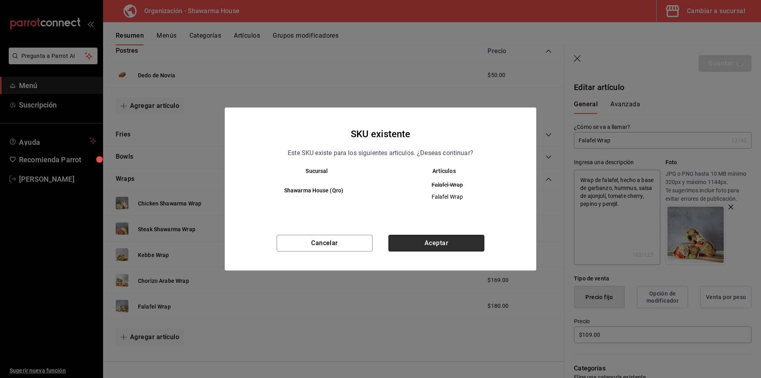
click at [428, 245] on button "Aceptar" at bounding box center [437, 243] width 96 height 17
type textarea "x"
type input "AR-1755800077661"
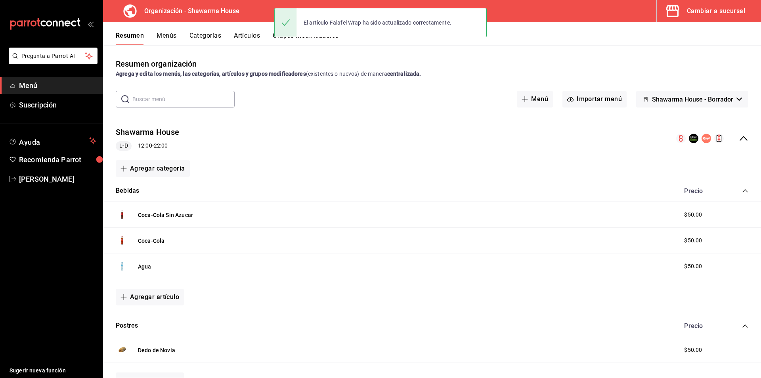
click at [294, 39] on div "El artículo Falafel Wrap ha sido actualizado correctamente." at bounding box center [380, 23] width 213 height 34
click at [281, 37] on div "El artículo Falafel Wrap ha sido actualizado correctamente." at bounding box center [380, 23] width 213 height 34
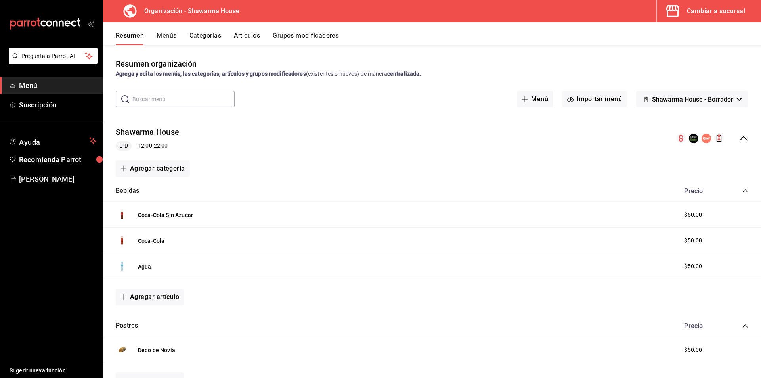
click at [289, 34] on button "Grupos modificadores" at bounding box center [306, 38] width 66 height 13
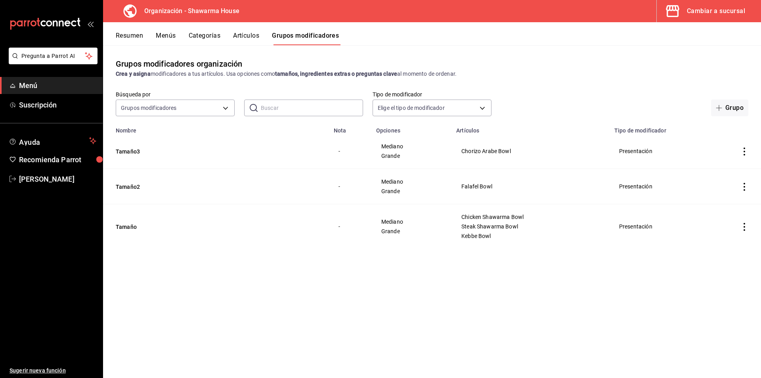
click at [745, 185] on icon "actions" at bounding box center [745, 187] width 8 height 8
click at [723, 239] on span "Eliminar" at bounding box center [721, 237] width 20 height 6
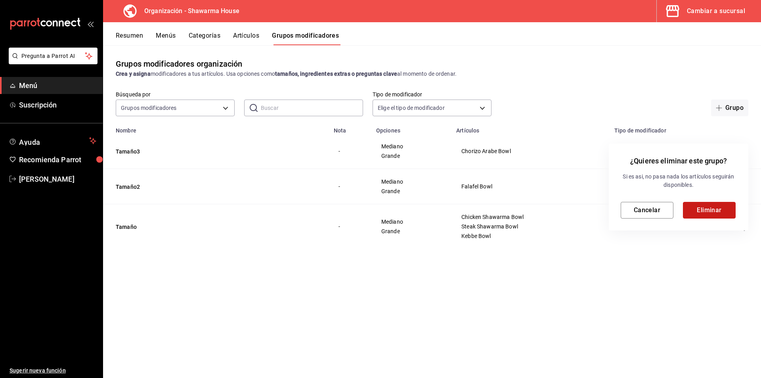
click at [712, 209] on button "Eliminar" at bounding box center [709, 210] width 53 height 17
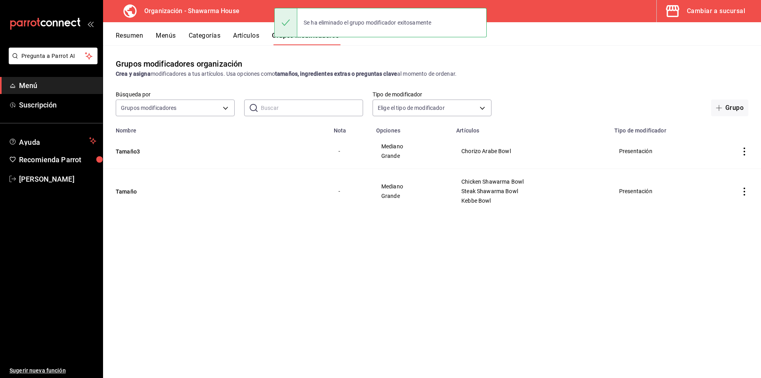
click at [743, 149] on icon "actions" at bounding box center [745, 151] width 8 height 8
click at [712, 203] on span "Eliminar" at bounding box center [721, 202] width 20 height 6
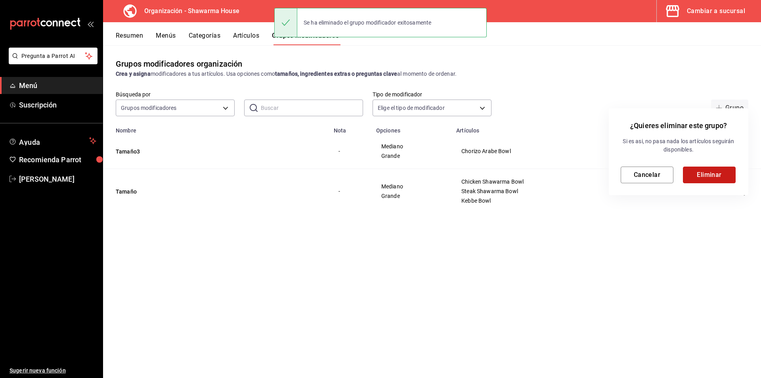
click at [707, 175] on button "Eliminar" at bounding box center [709, 175] width 53 height 17
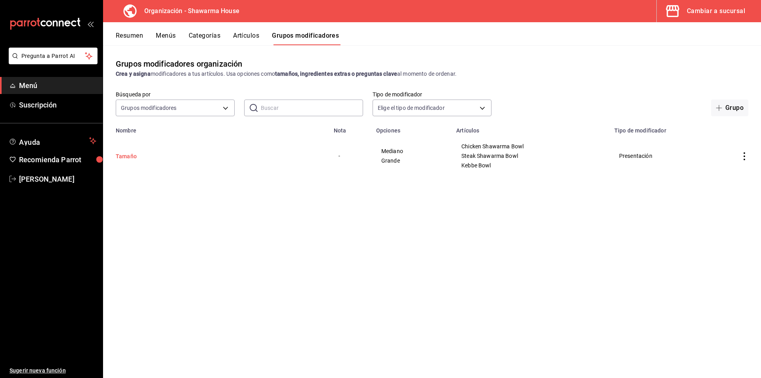
click at [124, 154] on button "Tamaño" at bounding box center [163, 156] width 95 height 8
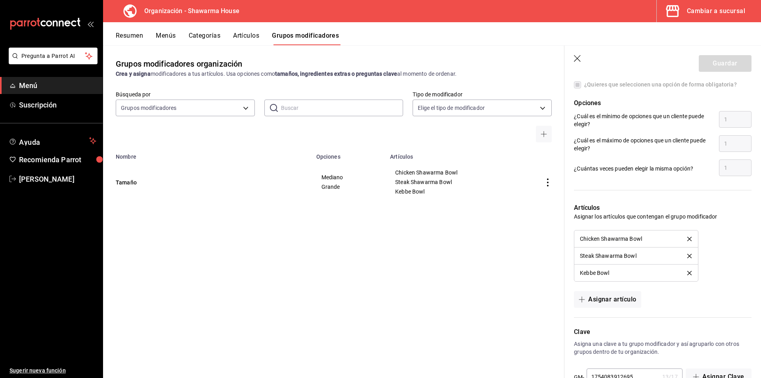
scroll to position [405, 0]
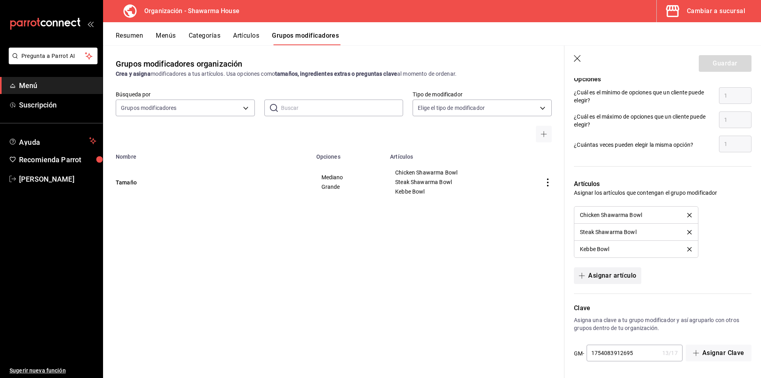
click at [600, 277] on button "Asignar artículo" at bounding box center [607, 275] width 67 height 17
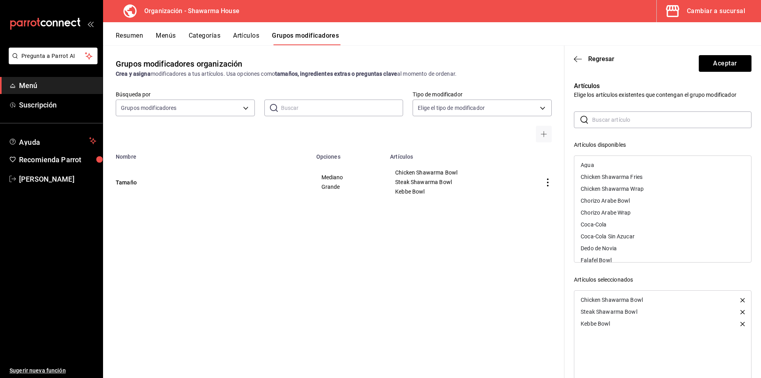
click at [630, 200] on div "Chorizo Arabe Bowl" at bounding box center [663, 201] width 177 height 12
click at [607, 207] on div "Falafel Bowl" at bounding box center [596, 209] width 31 height 6
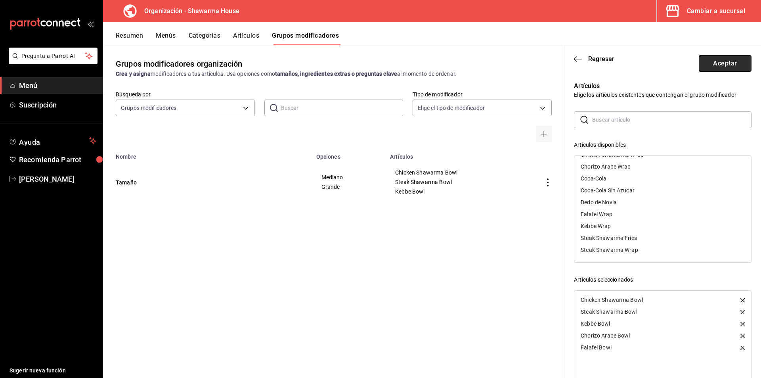
click at [713, 63] on button "Aceptar" at bounding box center [725, 63] width 53 height 17
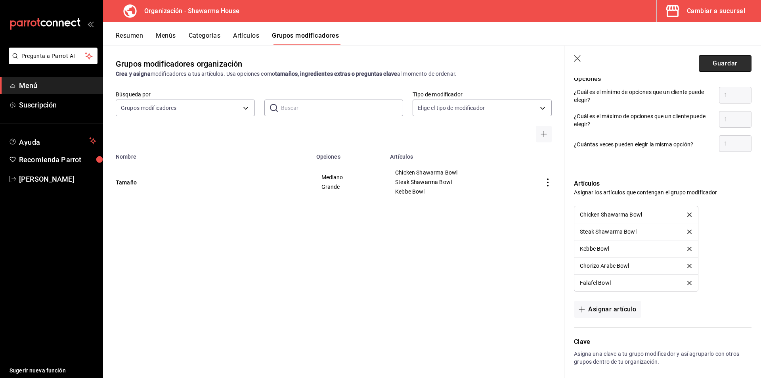
click at [714, 61] on button "Guardar" at bounding box center [725, 63] width 53 height 17
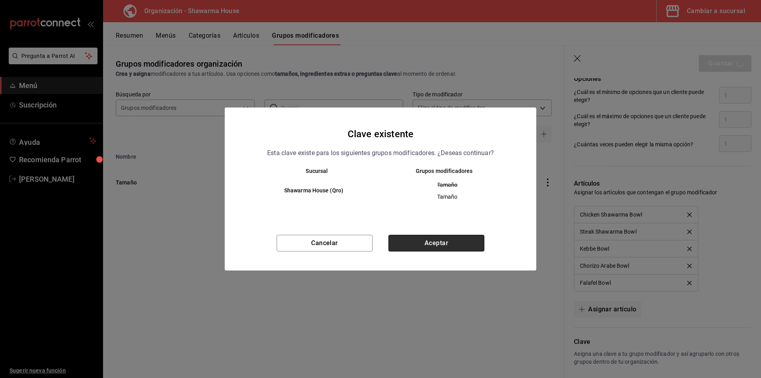
click at [433, 243] on button "Aceptar" at bounding box center [437, 243] width 96 height 17
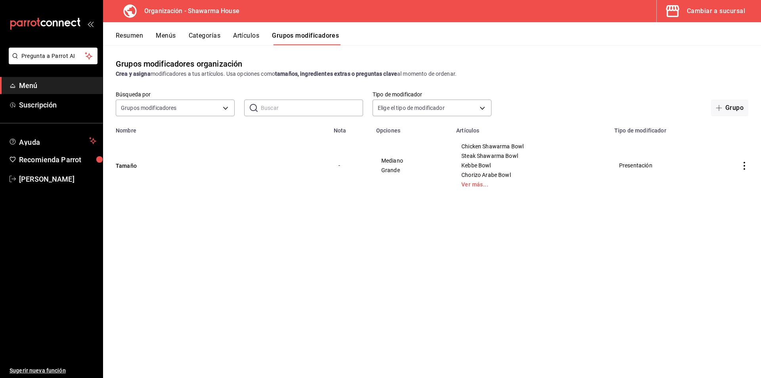
click at [712, 12] on div "Cambiar a sucursal" at bounding box center [716, 11] width 58 height 11
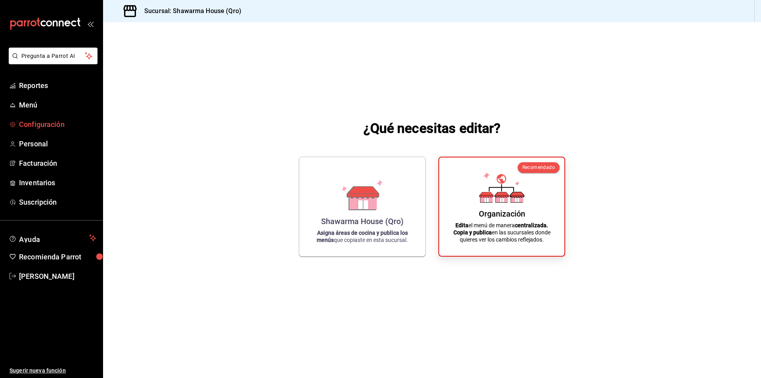
click at [41, 124] on span "Configuración" at bounding box center [57, 124] width 77 height 11
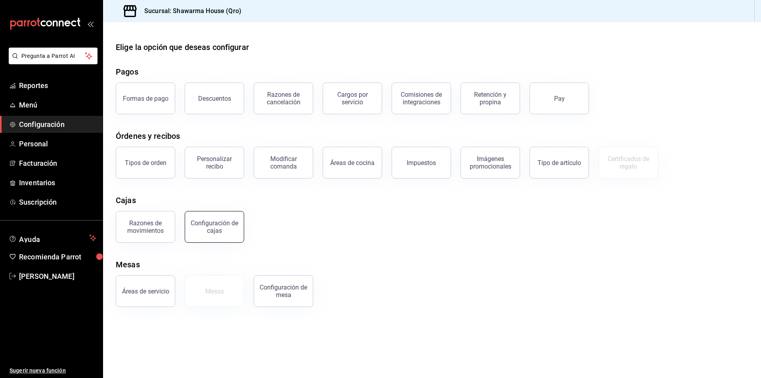
click at [209, 232] on div "Configuración de cajas" at bounding box center [214, 226] width 49 height 15
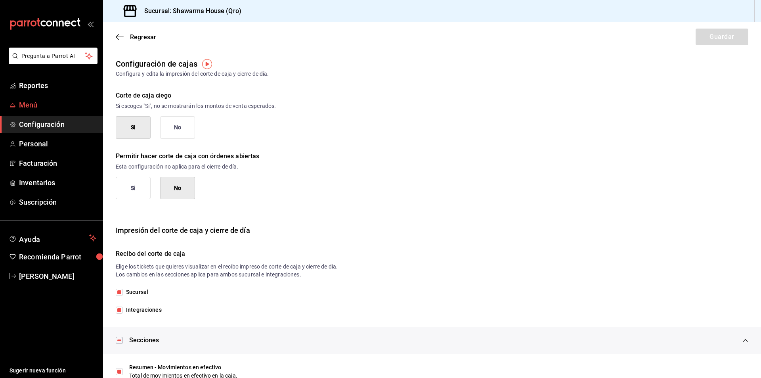
click at [27, 104] on span "Menú" at bounding box center [57, 105] width 77 height 11
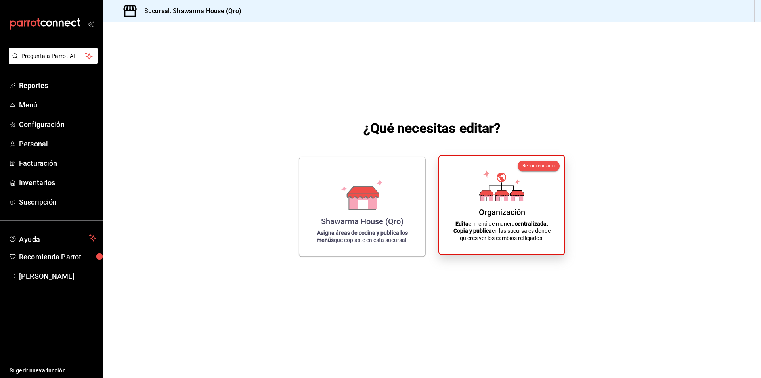
click at [478, 194] on div "Organización Edita el menú de manera centralizada. Copia y publica en las sucur…" at bounding box center [502, 205] width 106 height 86
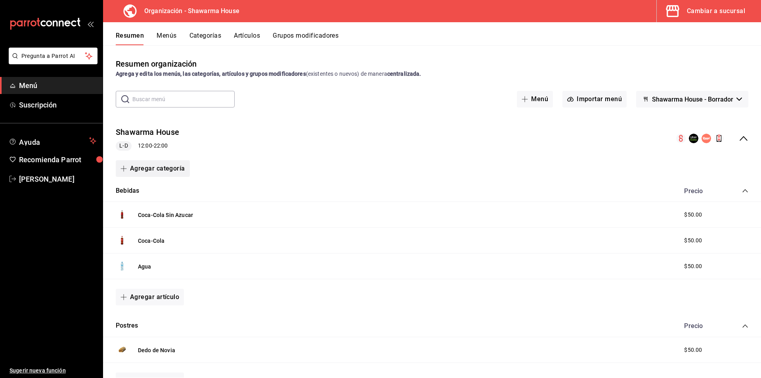
click at [140, 167] on button "Agregar categoría" at bounding box center [153, 168] width 74 height 17
click at [145, 212] on li "Categoría nueva" at bounding box center [150, 208] width 68 height 19
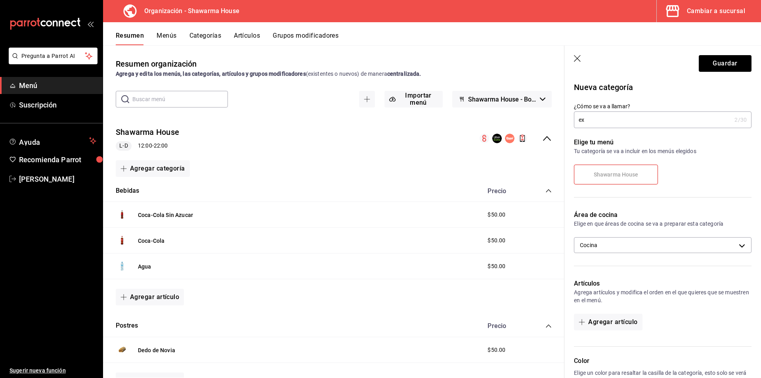
type input "e"
type input "Extras"
click at [643, 177] on label "Shawarma House" at bounding box center [616, 174] width 83 height 19
click at [619, 176] on span "Shawarma House" at bounding box center [616, 174] width 45 height 7
click at [607, 175] on span "Shawarma House" at bounding box center [616, 174] width 45 height 7
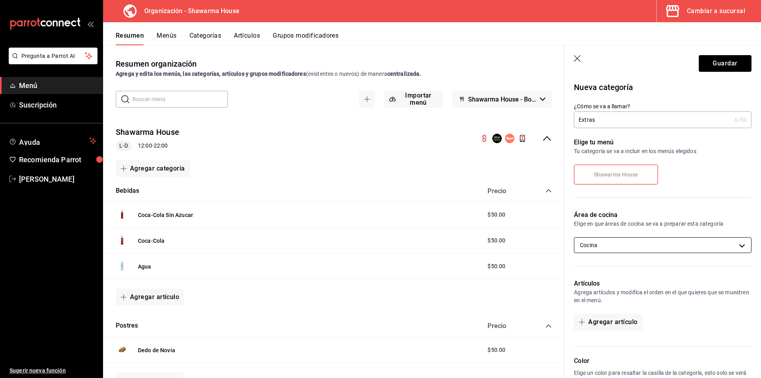
click at [609, 247] on body "Pregunta a Parrot AI Menú Suscripción Ayuda Recomienda Parrot Moris Maroun Suge…" at bounding box center [380, 189] width 761 height 378
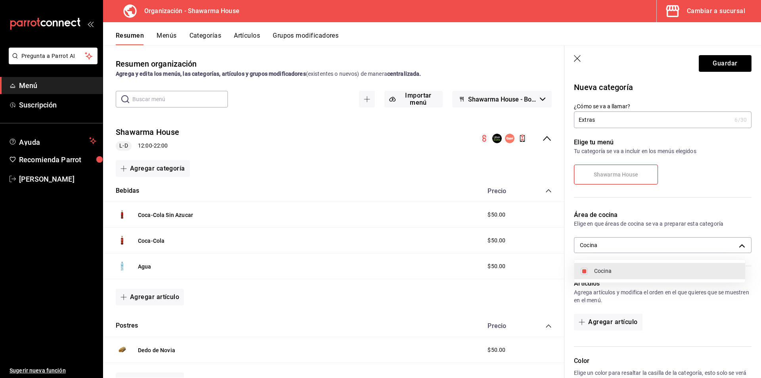
click at [642, 220] on div at bounding box center [380, 189] width 761 height 378
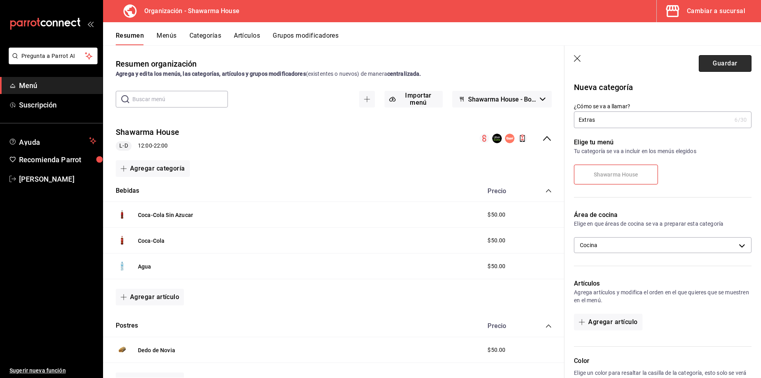
click at [702, 64] on button "Guardar" at bounding box center [725, 63] width 53 height 17
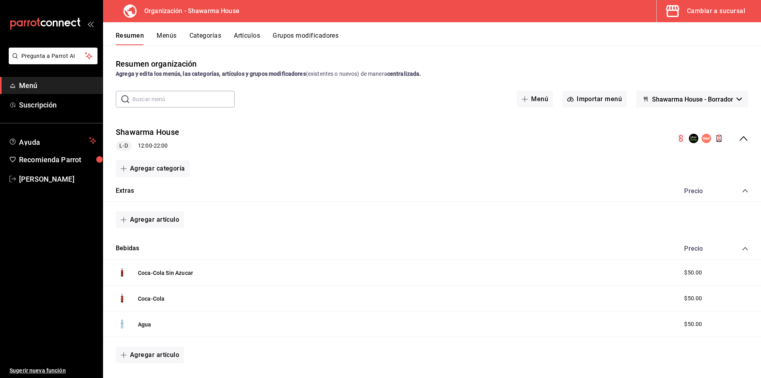
click at [251, 37] on button "Artículos" at bounding box center [247, 38] width 26 height 13
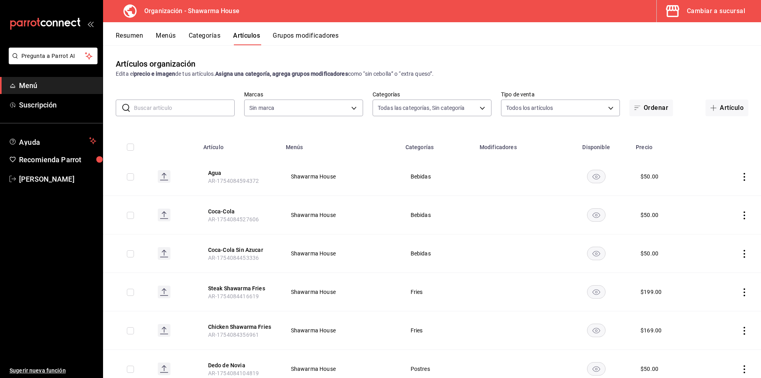
type input "bc66d6aa-49d4-4fea-b9ee-e45cf95d5d93,a6bda1a4-e054-4965-a223-63a7b5193bd2,0f4c5…"
type input "5c22a7dc-c80f-4d9e-ab16-22bef1bbbded"
click at [31, 84] on span "Menú" at bounding box center [57, 85] width 77 height 11
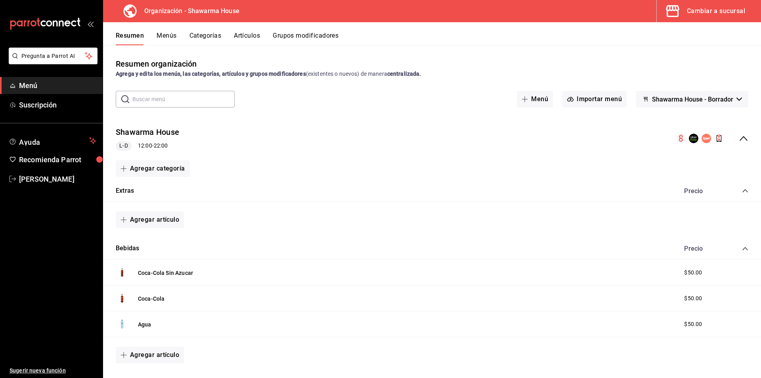
click at [711, 10] on div "Cambiar a sucursal" at bounding box center [716, 11] width 58 height 11
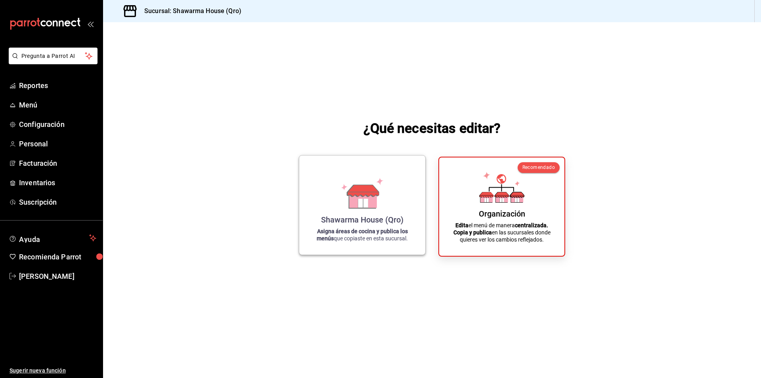
click at [367, 205] on icon at bounding box center [363, 203] width 10 height 9
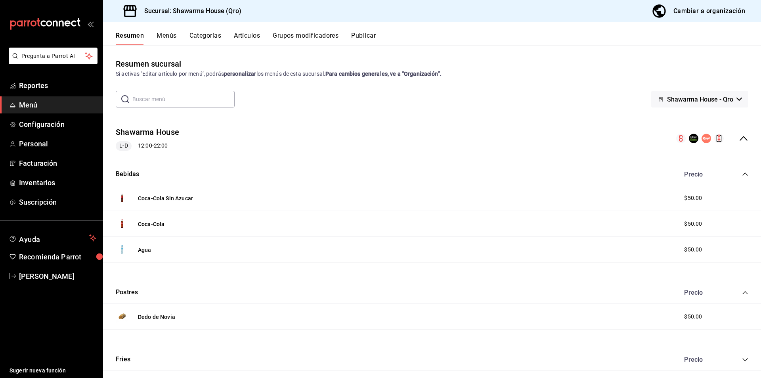
scroll to position [60, 0]
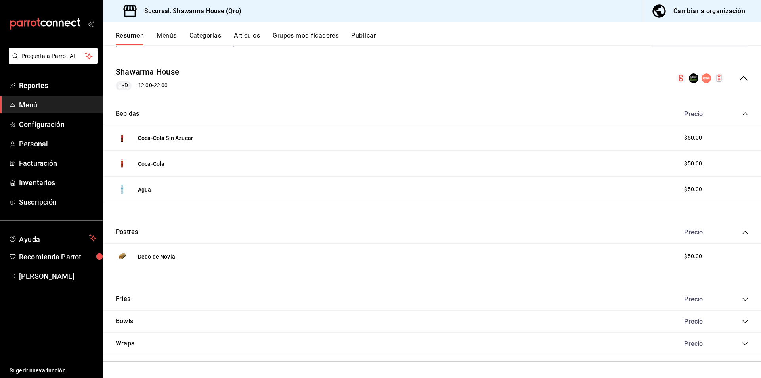
click at [742, 343] on icon "collapse-category-row" at bounding box center [745, 344] width 6 height 6
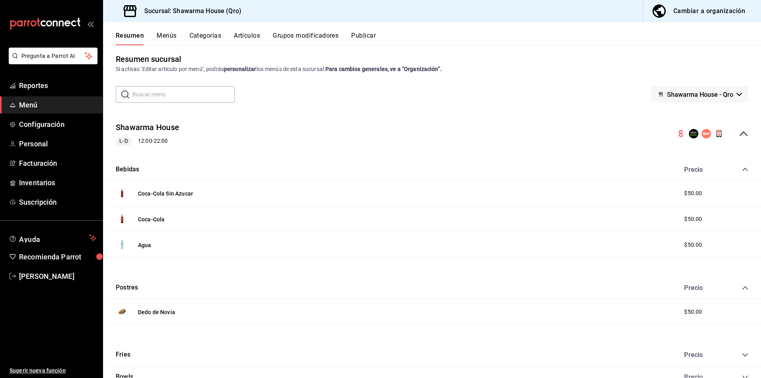
scroll to position [0, 0]
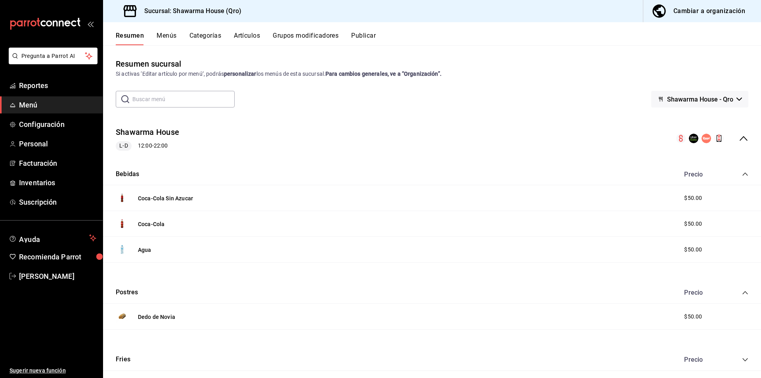
click at [34, 103] on span "Menú" at bounding box center [57, 105] width 77 height 11
click at [714, 10] on div "Cambiar a organización" at bounding box center [710, 11] width 72 height 11
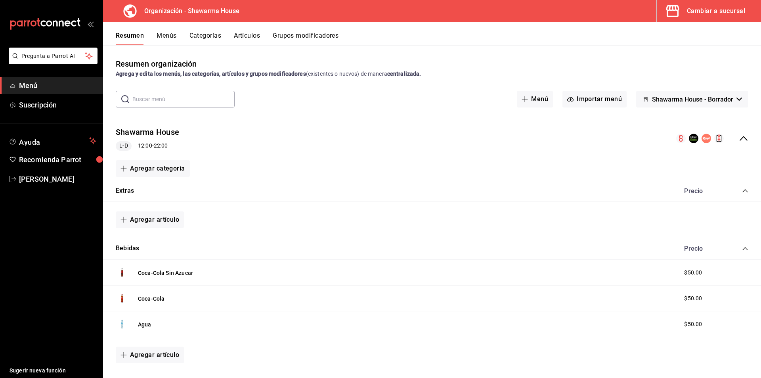
click at [702, 96] on span "Shawarma House - Borrador" at bounding box center [692, 100] width 81 height 8
click at [676, 74] on div at bounding box center [380, 189] width 761 height 378
click at [601, 100] on button "Importar menú" at bounding box center [595, 99] width 64 height 17
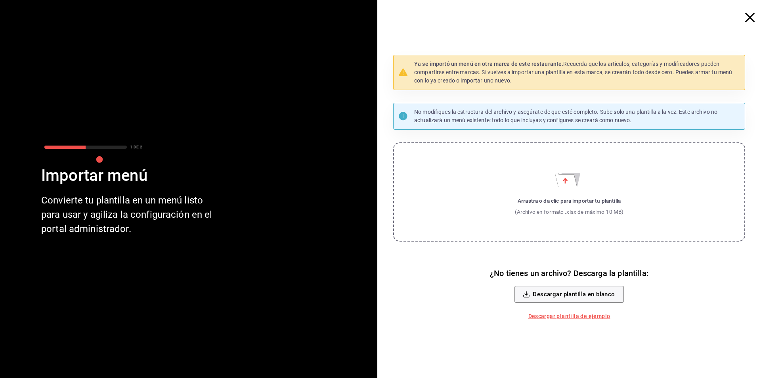
click at [751, 19] on icon "button" at bounding box center [750, 18] width 10 height 10
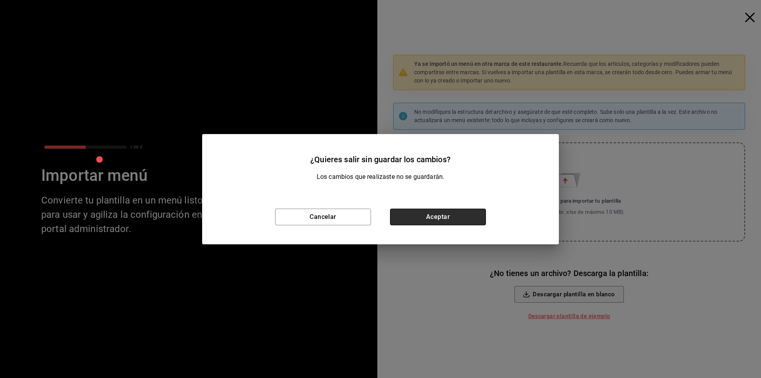
click at [435, 223] on button "Aceptar" at bounding box center [438, 217] width 96 height 17
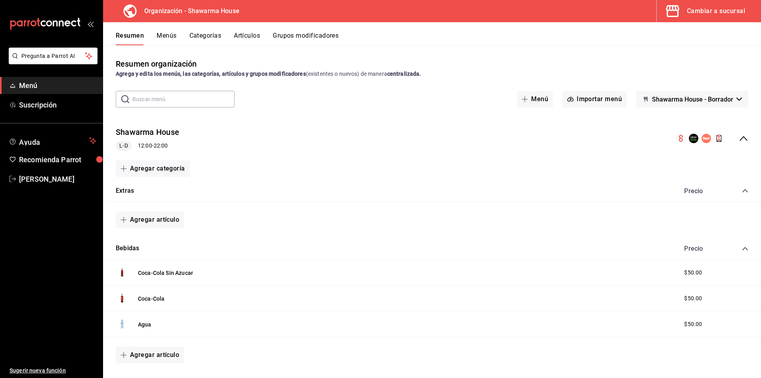
click at [679, 96] on span "Shawarma House - Borrador" at bounding box center [692, 100] width 81 height 8
click at [671, 125] on li "Shawarma House - Borrador" at bounding box center [686, 120] width 93 height 19
click at [527, 98] on button "Menú" at bounding box center [535, 99] width 36 height 17
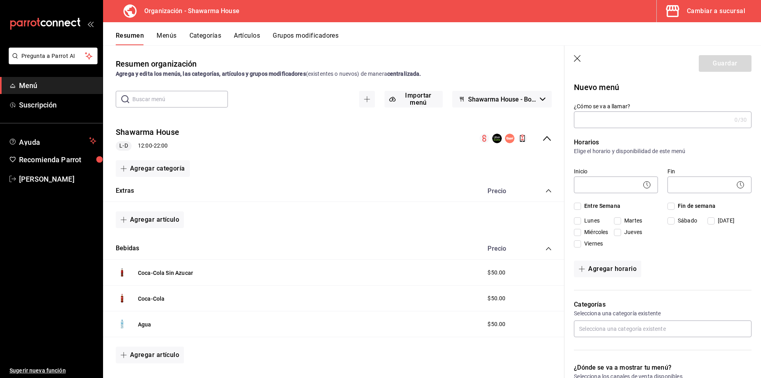
click at [576, 57] on icon "button" at bounding box center [577, 58] width 7 height 7
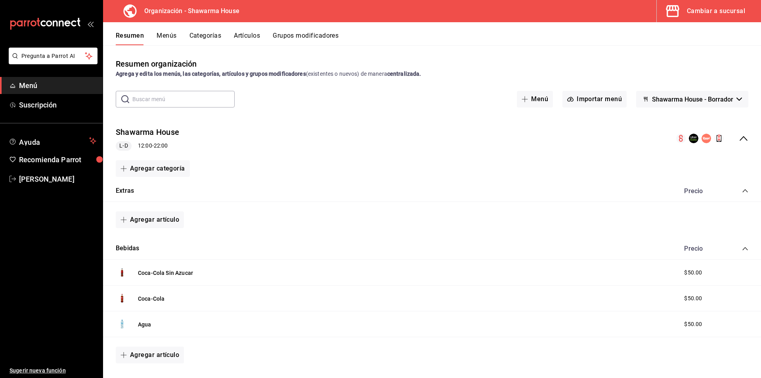
click at [43, 84] on span "Menú" at bounding box center [57, 85] width 77 height 11
click at [167, 34] on button "Menús" at bounding box center [167, 38] width 20 height 13
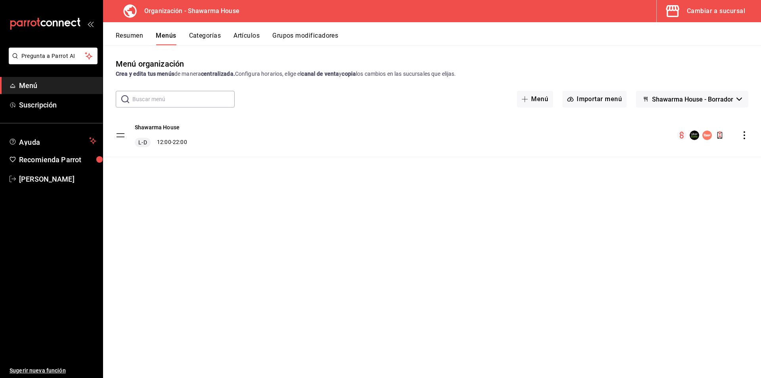
click at [744, 136] on icon "actions" at bounding box center [745, 135] width 8 height 8
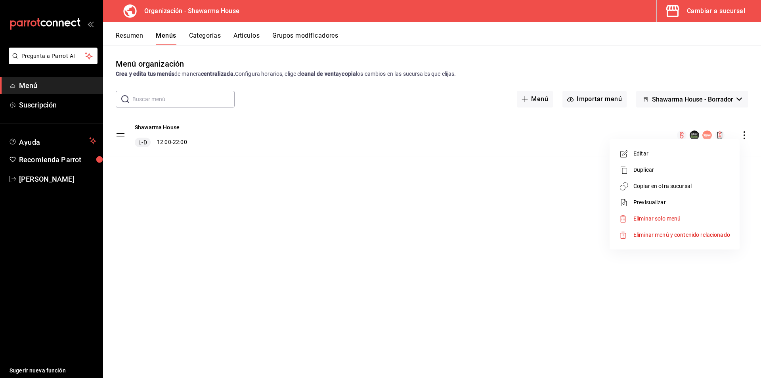
click at [641, 186] on span "Copiar en otra sucursal" at bounding box center [682, 186] width 97 height 8
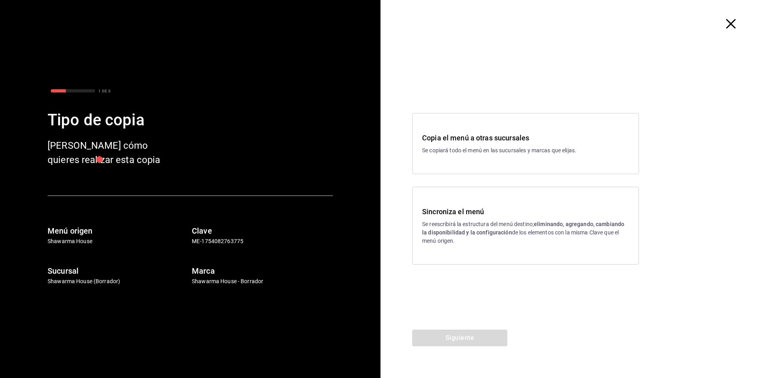
click at [490, 232] on strong "eliminando, agregando, cambiando la disponibilidad y la configuración" at bounding box center [523, 228] width 202 height 15
click at [470, 338] on button "Siguiente" at bounding box center [459, 337] width 95 height 17
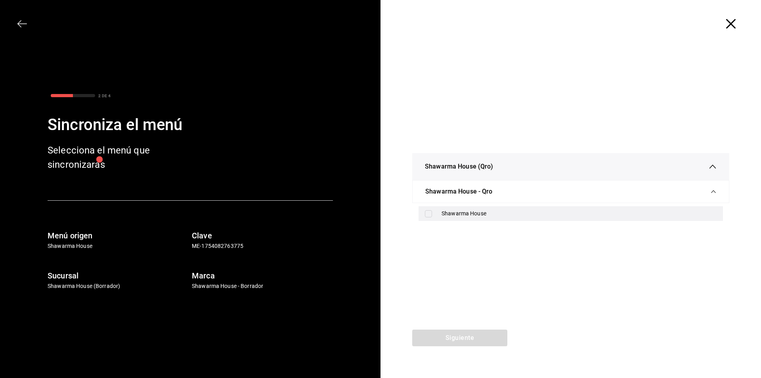
click at [434, 214] on label at bounding box center [430, 213] width 10 height 7
click at [432, 214] on input "checkbox" at bounding box center [428, 213] width 7 height 7
click at [429, 216] on input "checkbox" at bounding box center [428, 213] width 7 height 7
checkbox input "true"
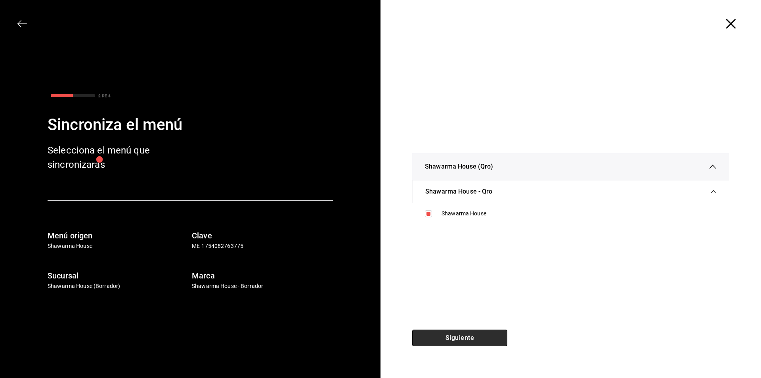
click at [458, 336] on button "Siguiente" at bounding box center [459, 337] width 95 height 17
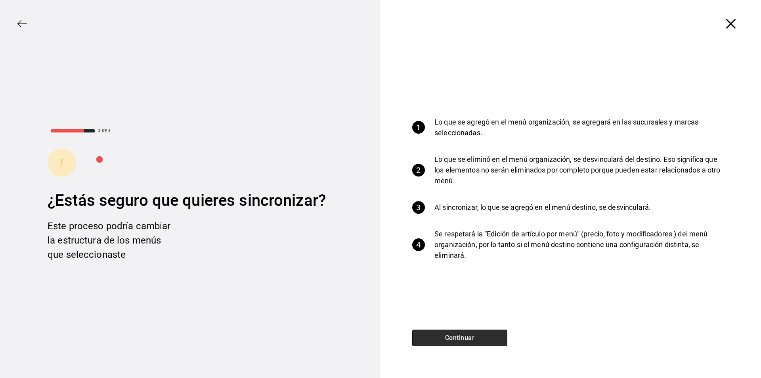
click at [453, 334] on button "Continuar" at bounding box center [459, 337] width 95 height 17
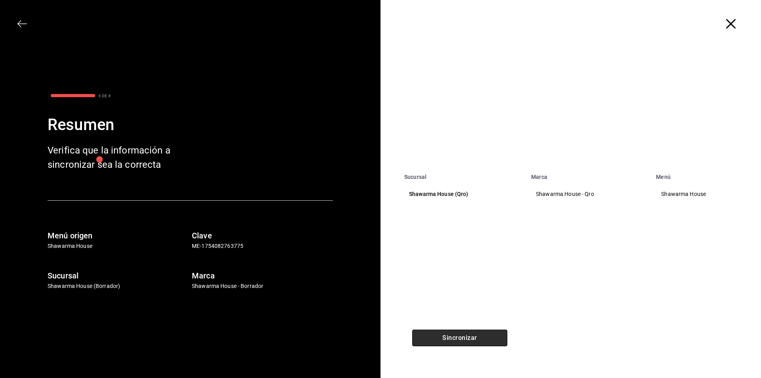
click at [453, 336] on button "Sincronizar" at bounding box center [459, 337] width 95 height 17
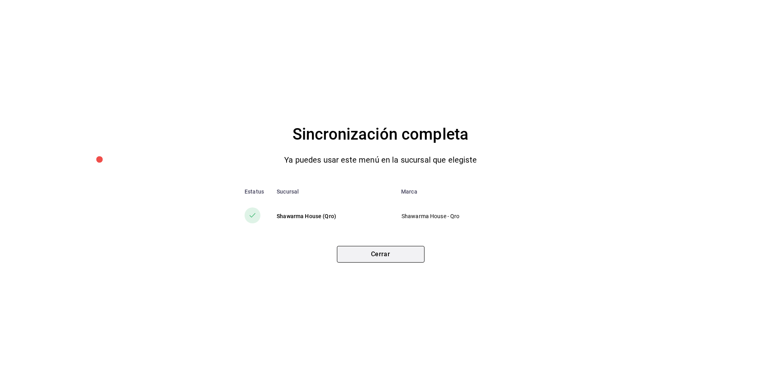
click at [402, 255] on button "Cerrar" at bounding box center [381, 254] width 88 height 17
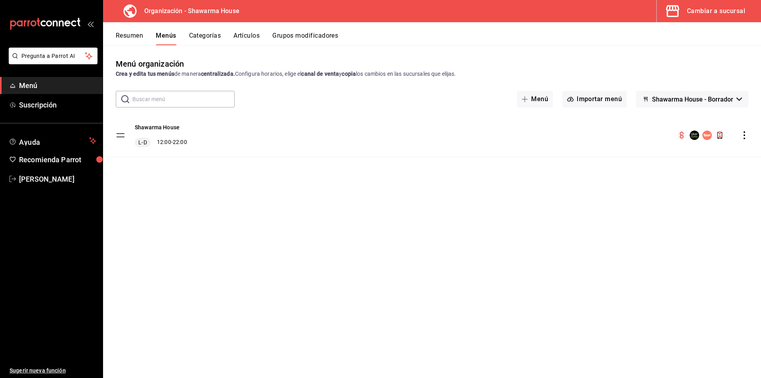
click at [711, 8] on div "Cambiar a sucursal" at bounding box center [716, 11] width 58 height 11
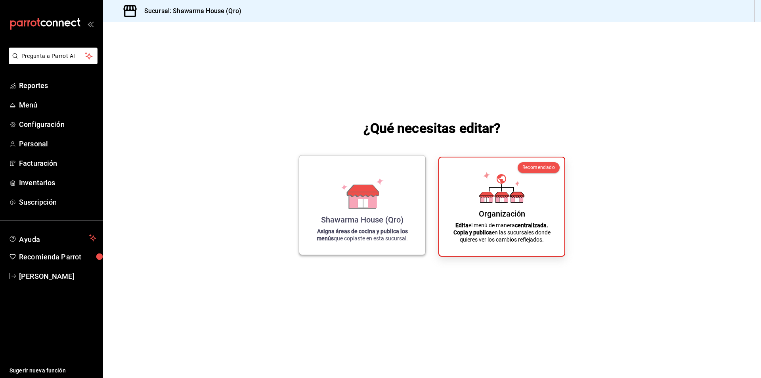
click at [376, 204] on icon at bounding box center [362, 199] width 27 height 17
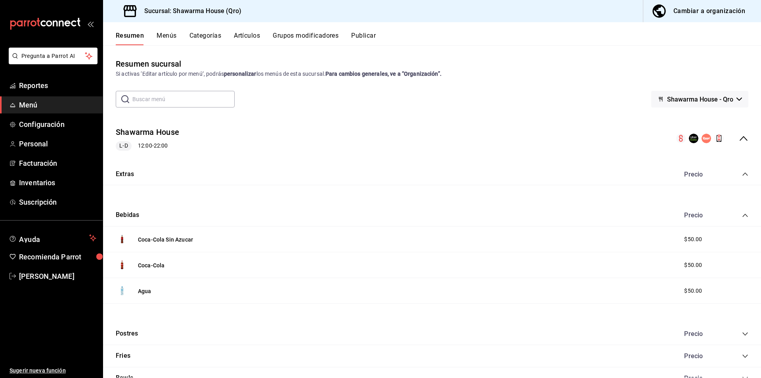
scroll to position [57, 0]
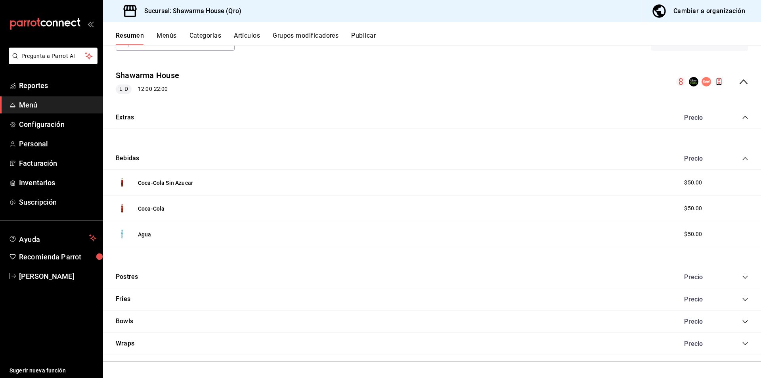
click at [742, 344] on icon "collapse-category-row" at bounding box center [745, 343] width 6 height 6
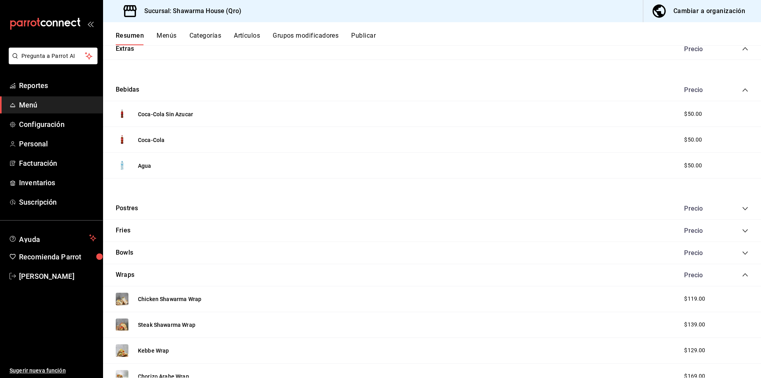
scroll to position [205, 0]
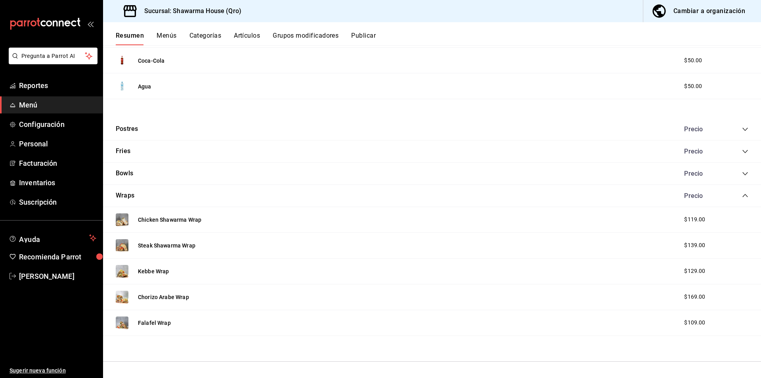
click at [28, 104] on span "Menú" at bounding box center [57, 105] width 77 height 11
click at [743, 195] on icon "collapse-category-row" at bounding box center [745, 195] width 5 height 3
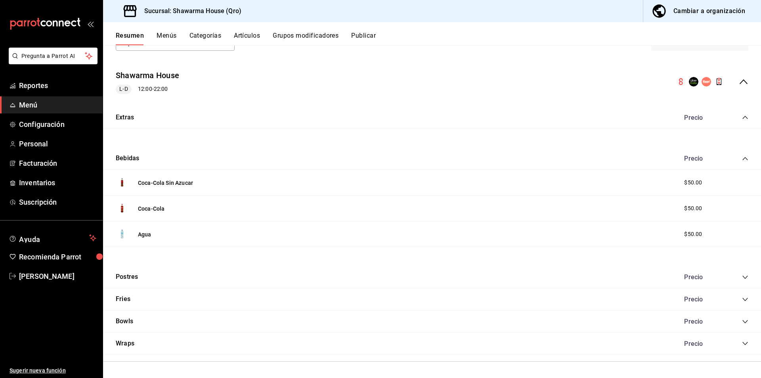
scroll to position [57, 0]
click at [742, 320] on icon "collapse-category-row" at bounding box center [745, 321] width 6 height 6
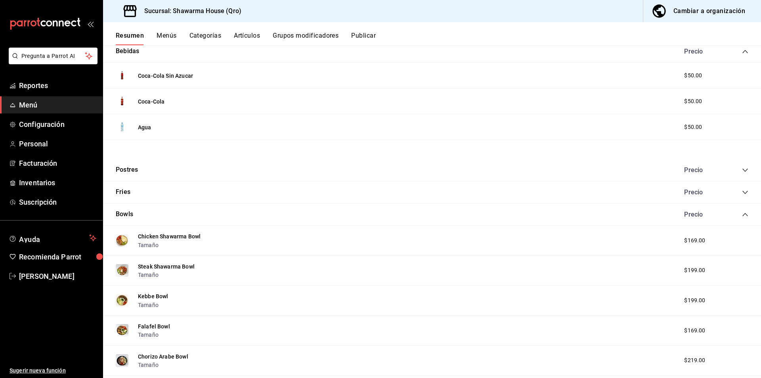
scroll to position [107, 0]
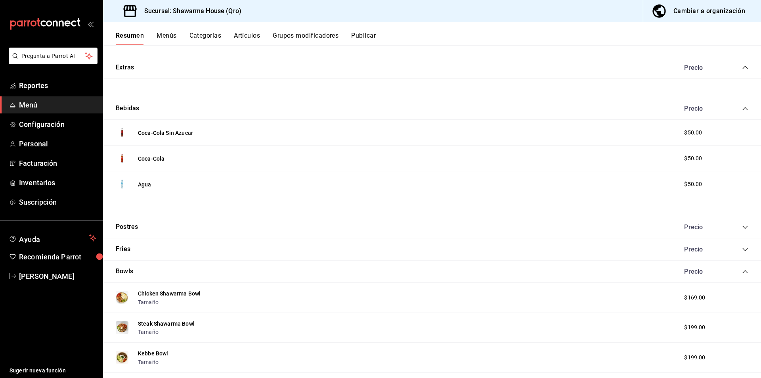
click at [742, 272] on icon "collapse-category-row" at bounding box center [745, 271] width 6 height 6
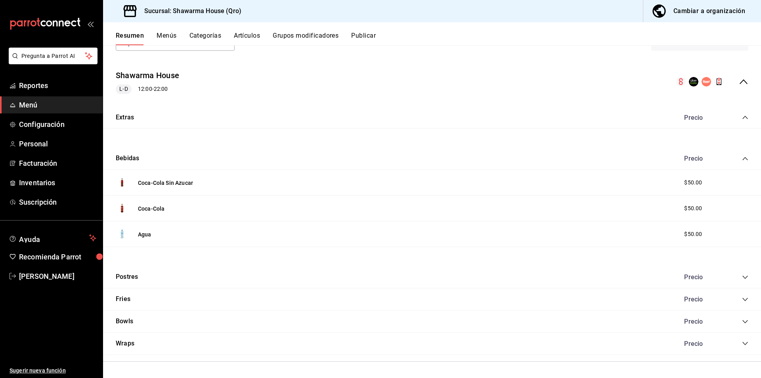
scroll to position [57, 0]
click at [742, 299] on icon "collapse-category-row" at bounding box center [745, 299] width 6 height 6
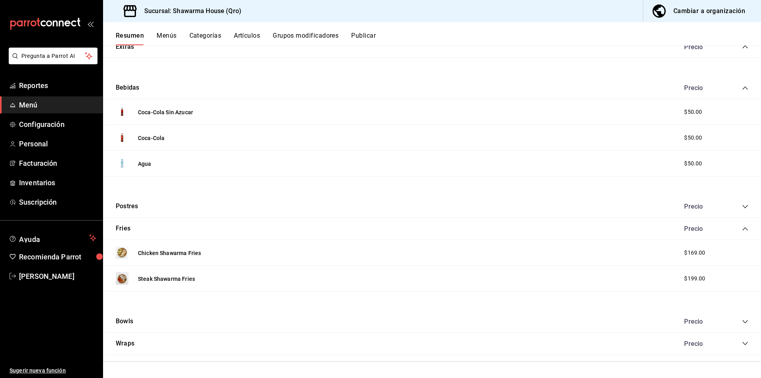
scroll to position [8, 0]
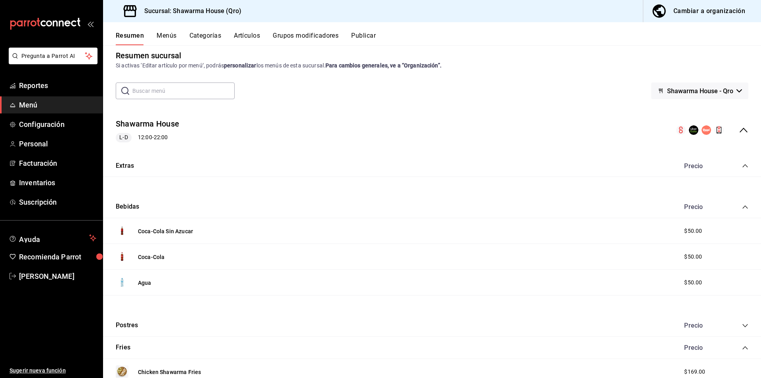
click at [742, 349] on icon "collapse-category-row" at bounding box center [745, 348] width 6 height 6
